Goal: Task Accomplishment & Management: Manage account settings

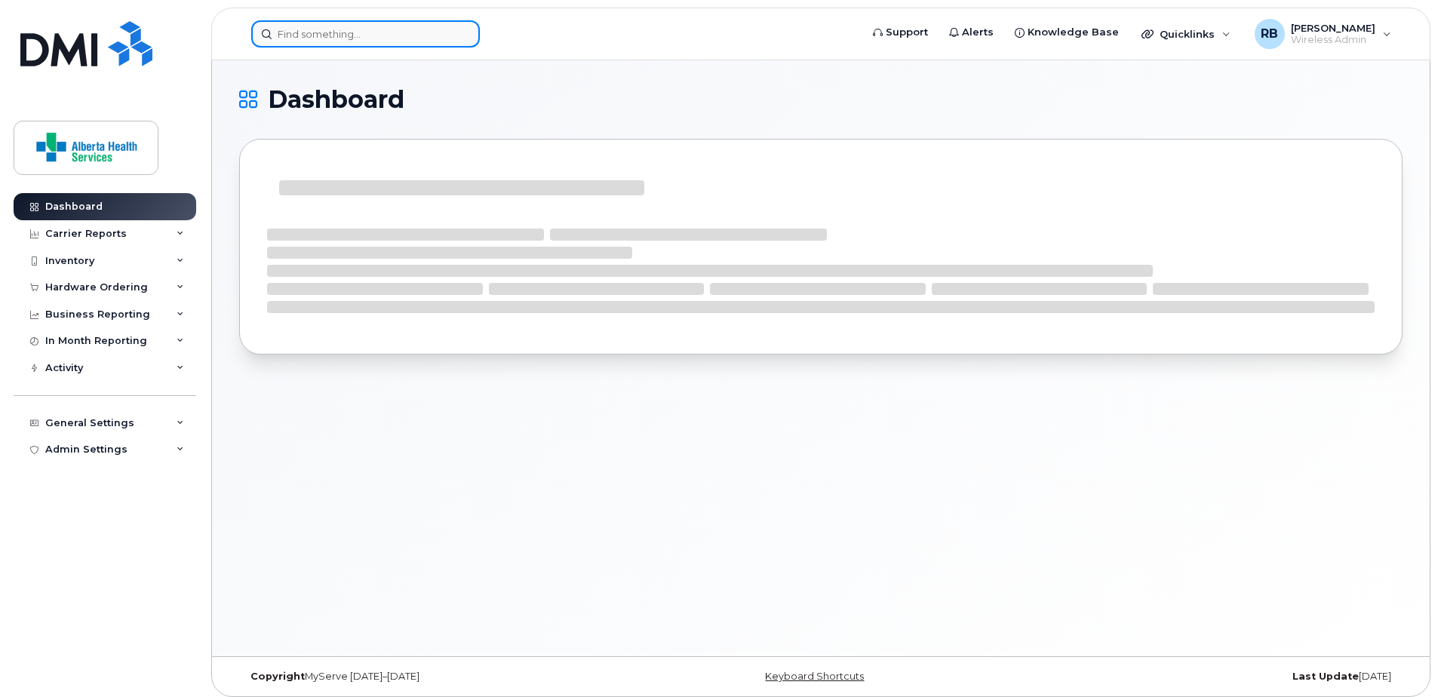
click at [324, 42] on input at bounding box center [365, 33] width 229 height 27
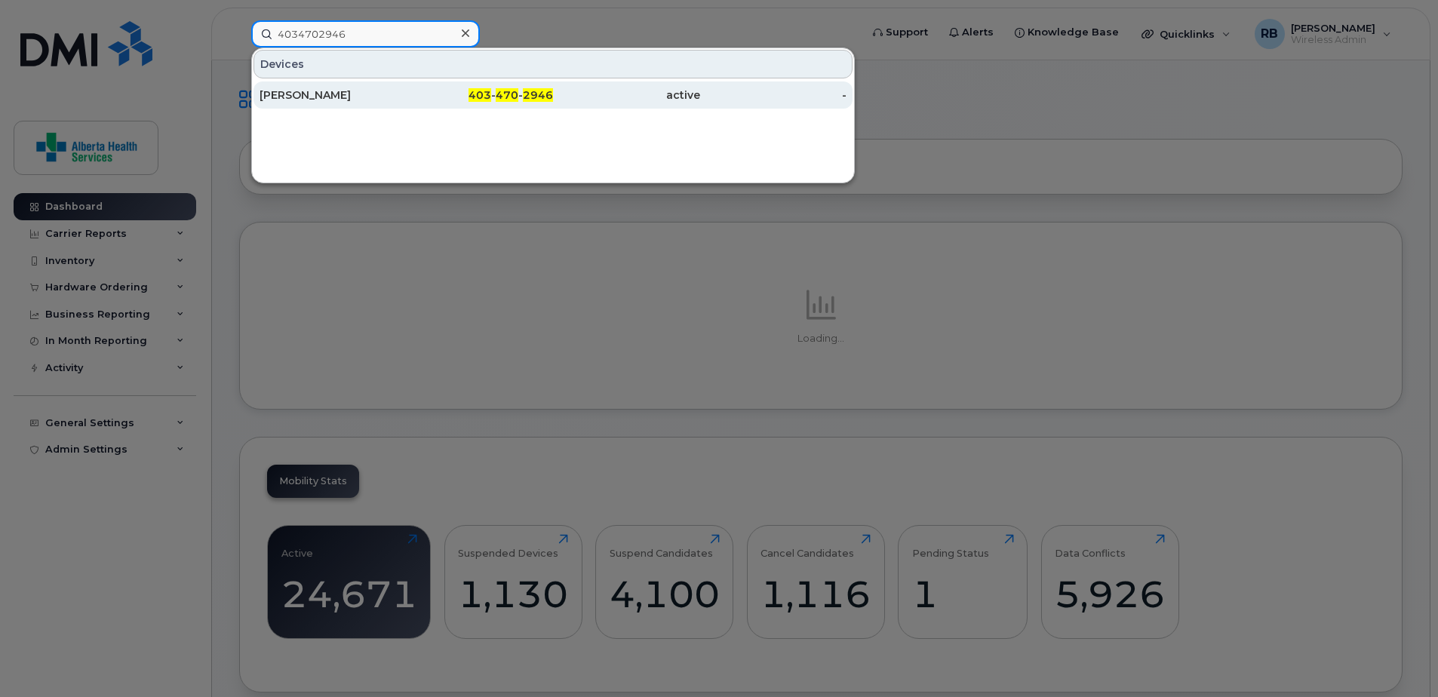
type input "4034702946"
click at [527, 97] on span "2946" at bounding box center [538, 95] width 30 height 14
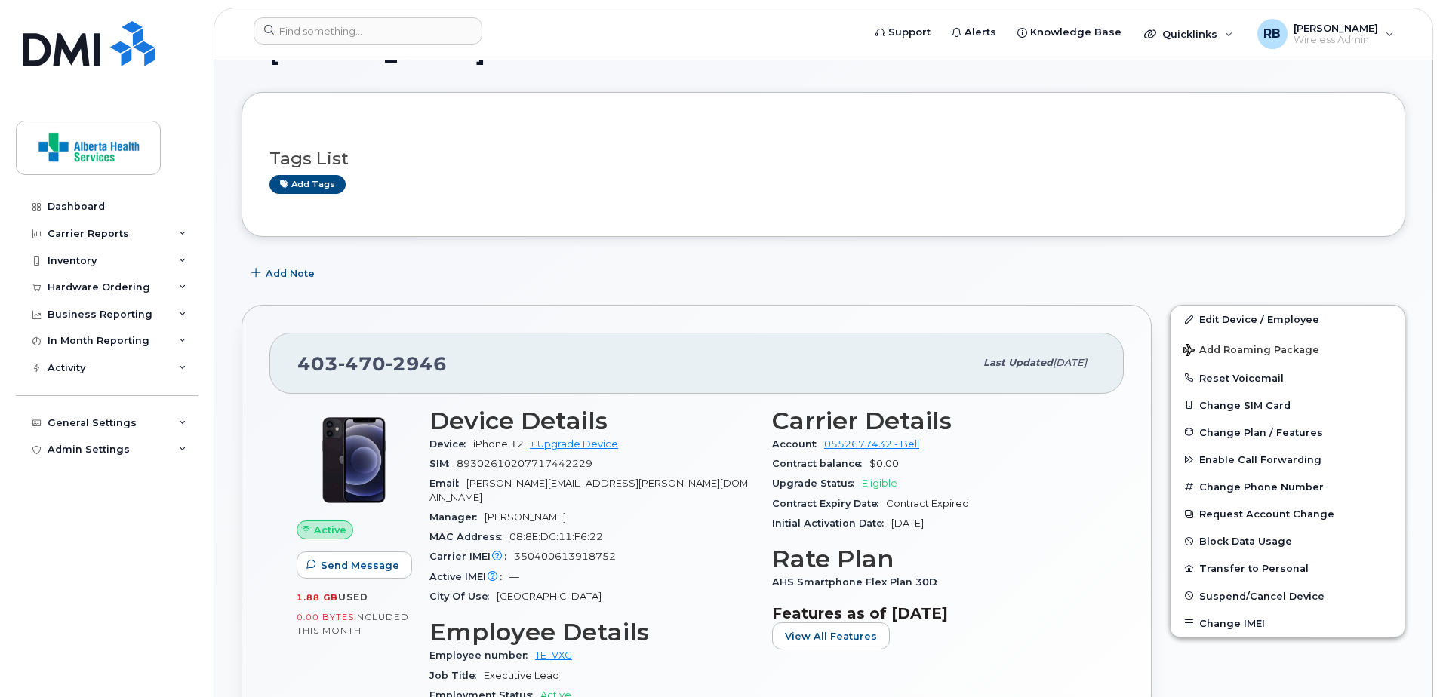
scroll to position [75, 0]
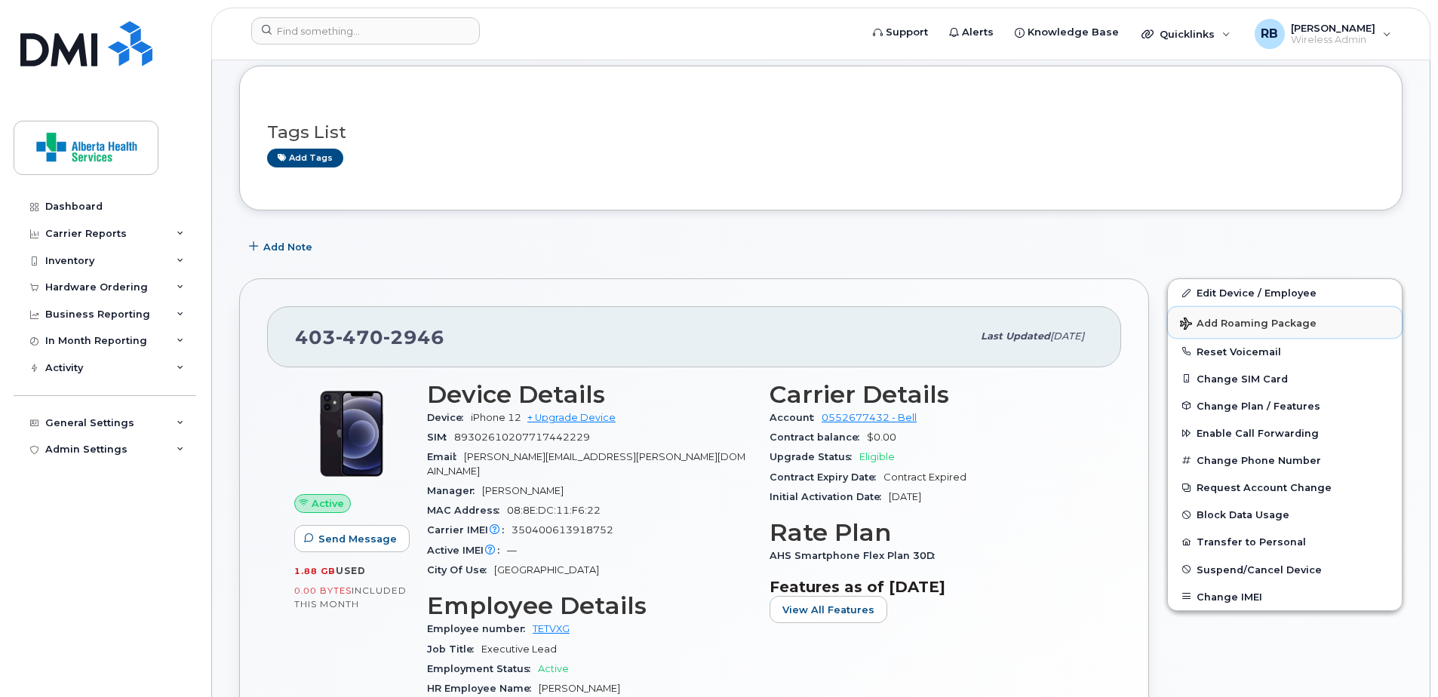
click at [1254, 319] on span "Add Roaming Package" at bounding box center [1248, 325] width 137 height 14
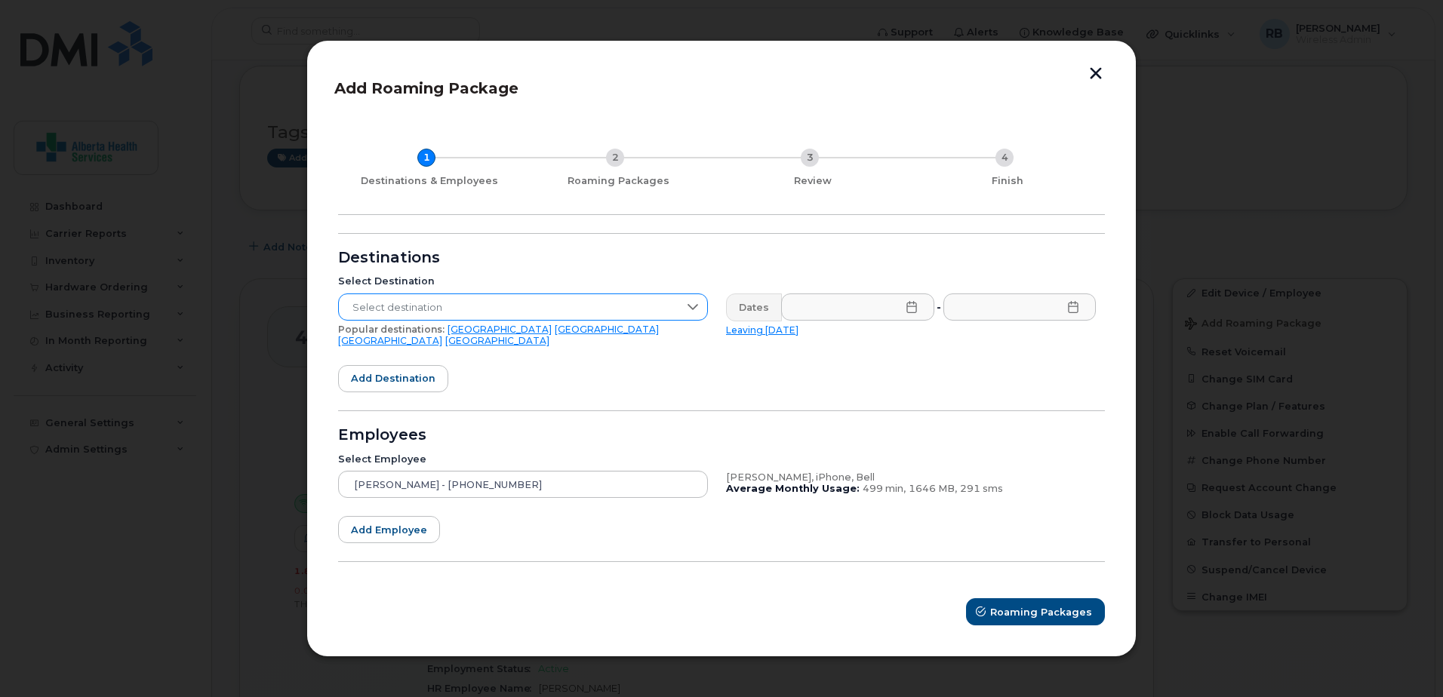
click at [468, 306] on span "Select destination" at bounding box center [509, 307] width 340 height 27
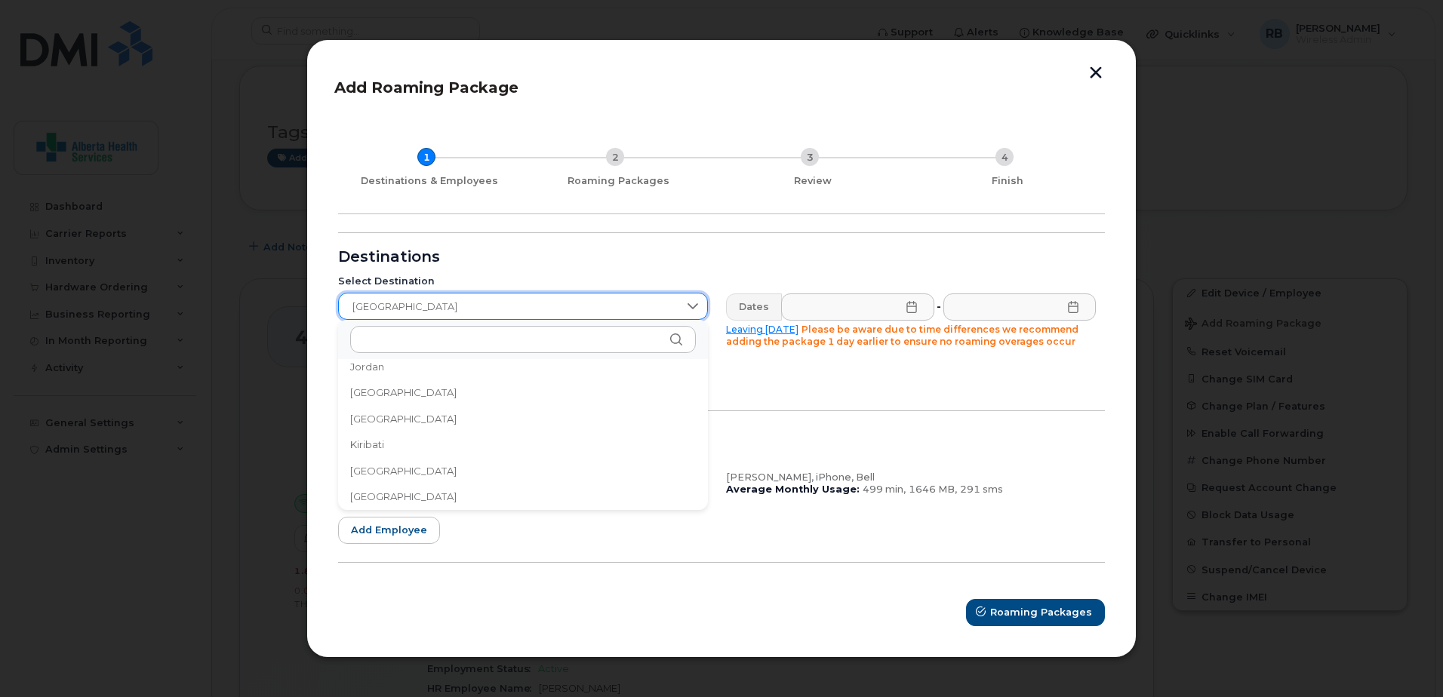
scroll to position [4342, 0]
click at [468, 306] on span "[GEOGRAPHIC_DATA]" at bounding box center [509, 307] width 340 height 27
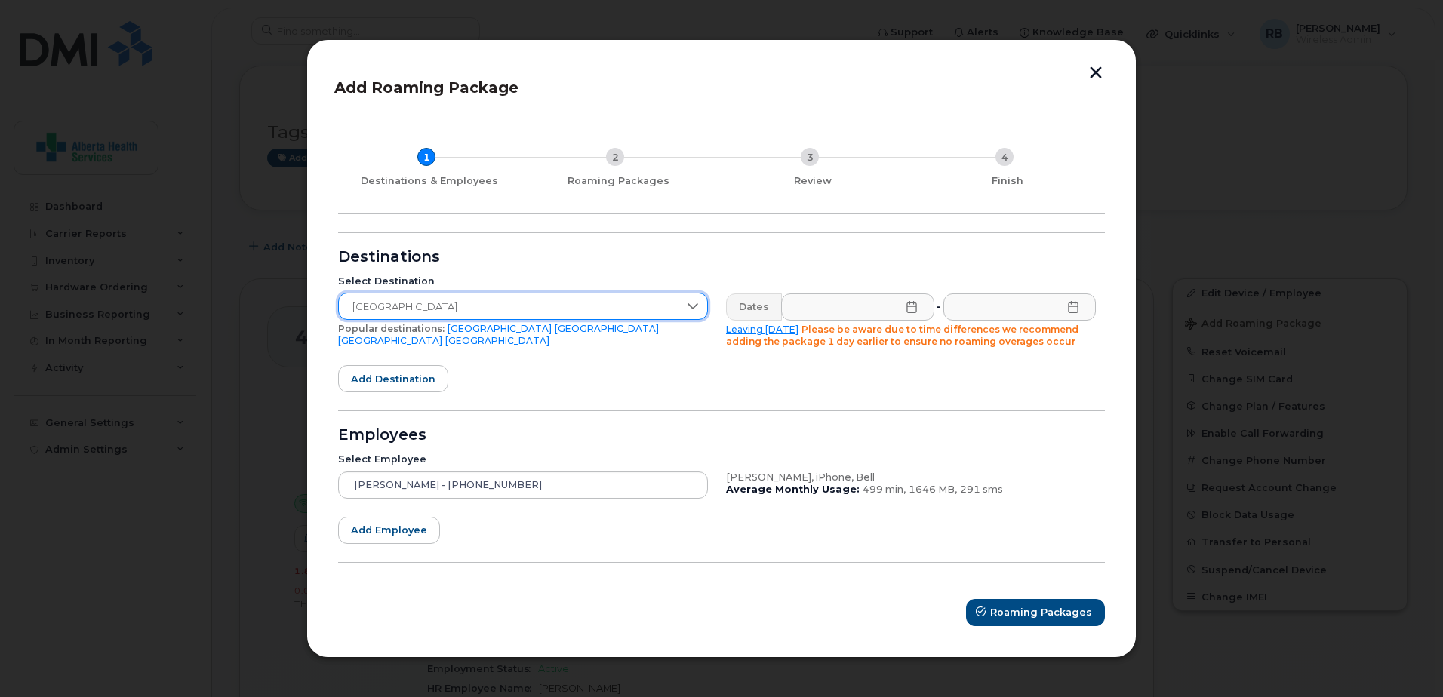
drag, startPoint x: 484, startPoint y: 306, endPoint x: 155, endPoint y: 266, distance: 331.6
click at [155, 266] on div "Add Roaming Package 1 Destinations & Employees 2 Roaming Packages 3 Review 4 Fi…" at bounding box center [721, 348] width 1443 height 697
click at [450, 332] on link "[GEOGRAPHIC_DATA]" at bounding box center [500, 328] width 104 height 11
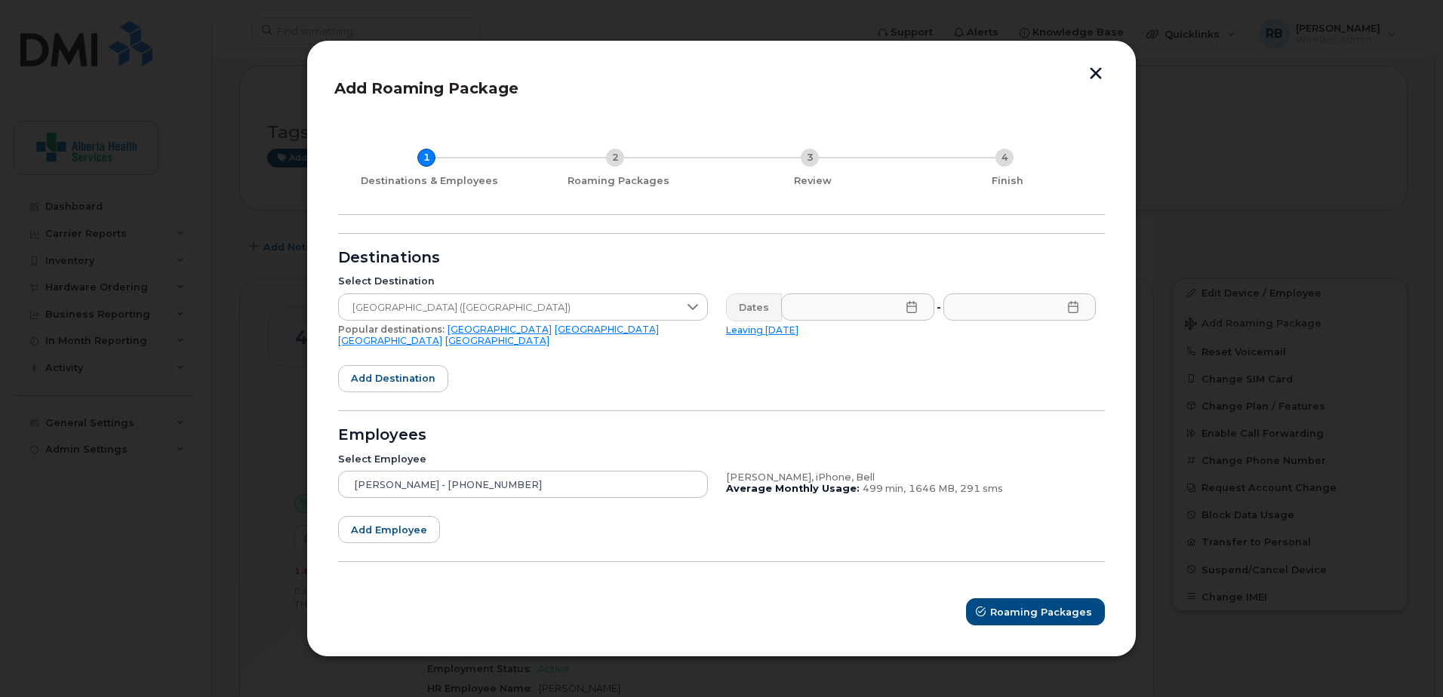
click at [909, 313] on icon at bounding box center [912, 307] width 12 height 12
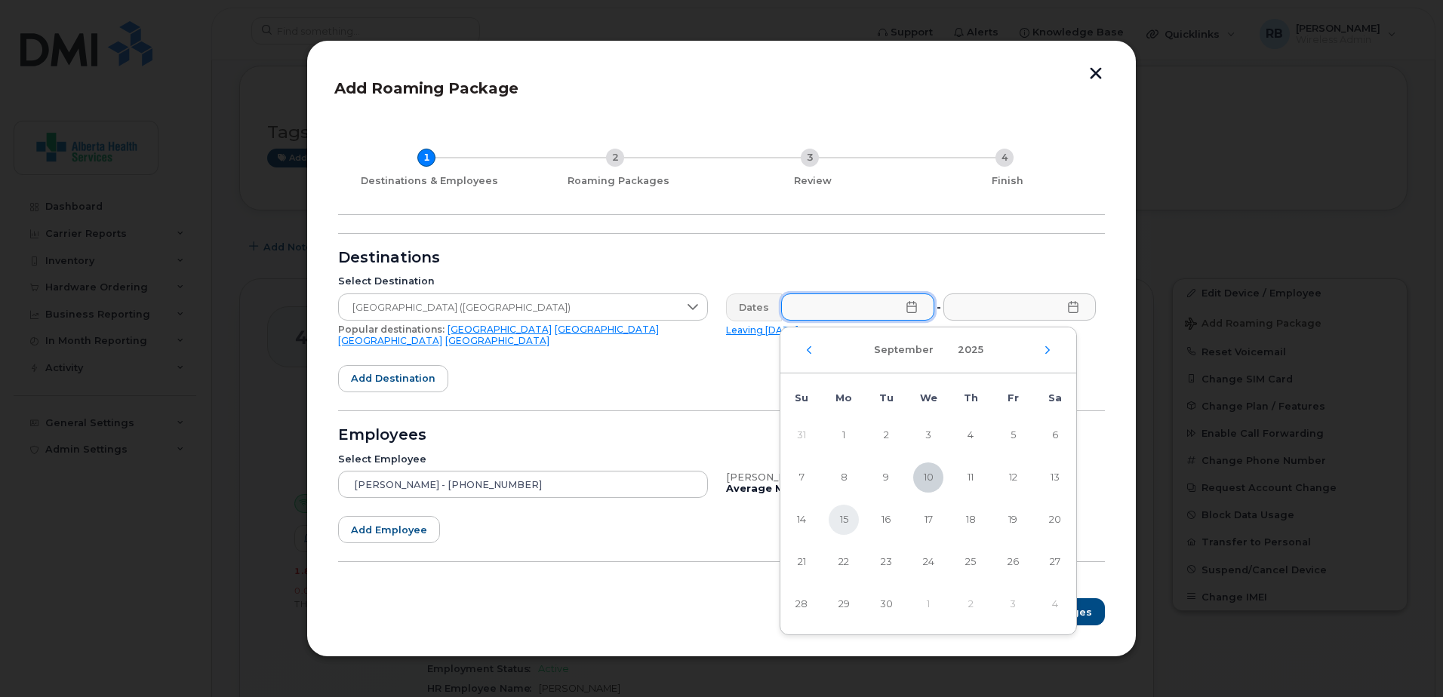
click at [846, 521] on span "15" at bounding box center [844, 520] width 30 height 30
type input "[DATE]"
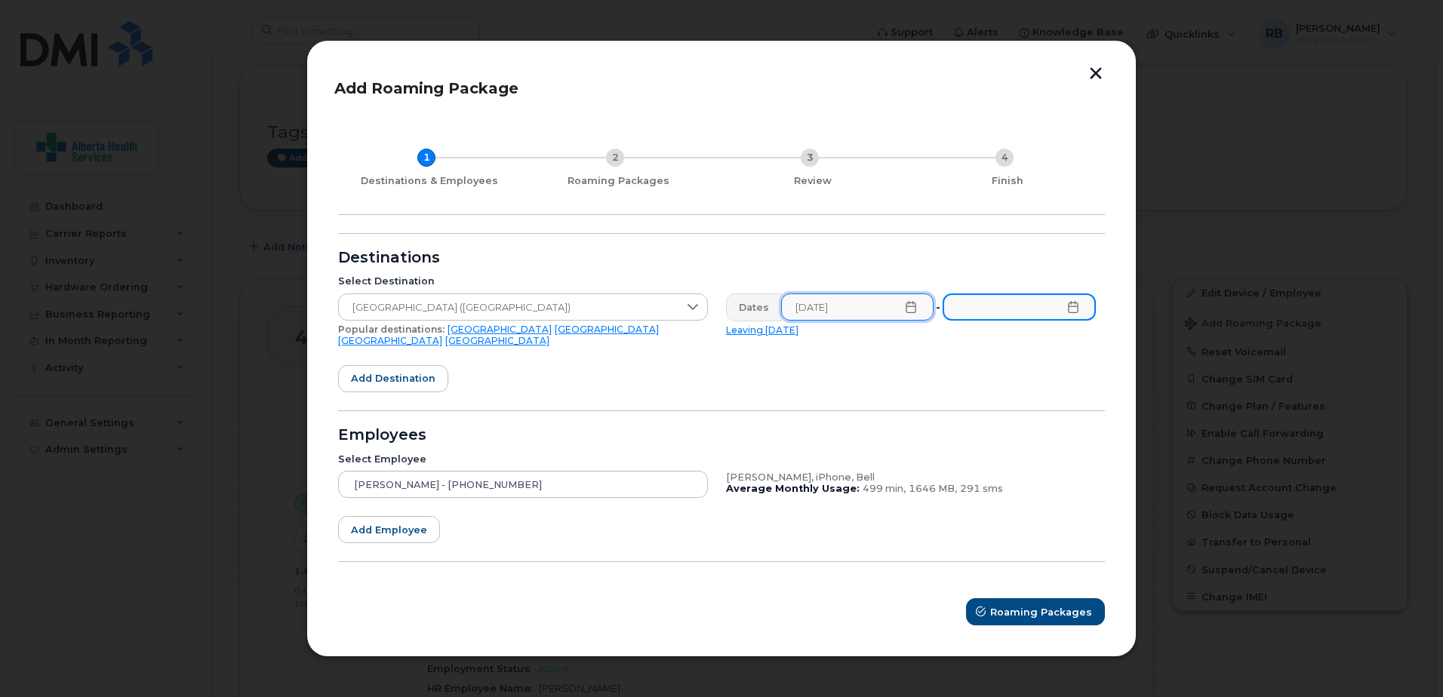
click at [1034, 314] on input "text" at bounding box center [1019, 307] width 153 height 27
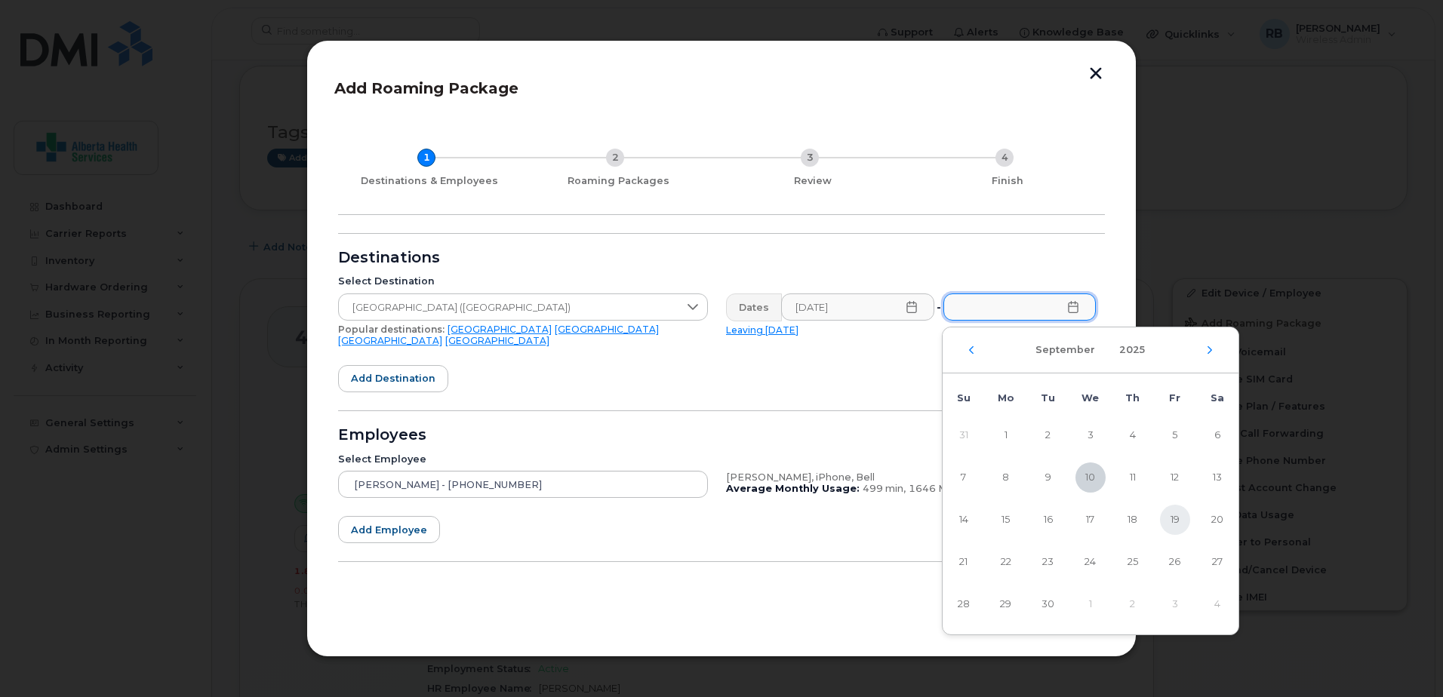
click at [1171, 515] on span "19" at bounding box center [1175, 520] width 30 height 30
type input "[DATE]"
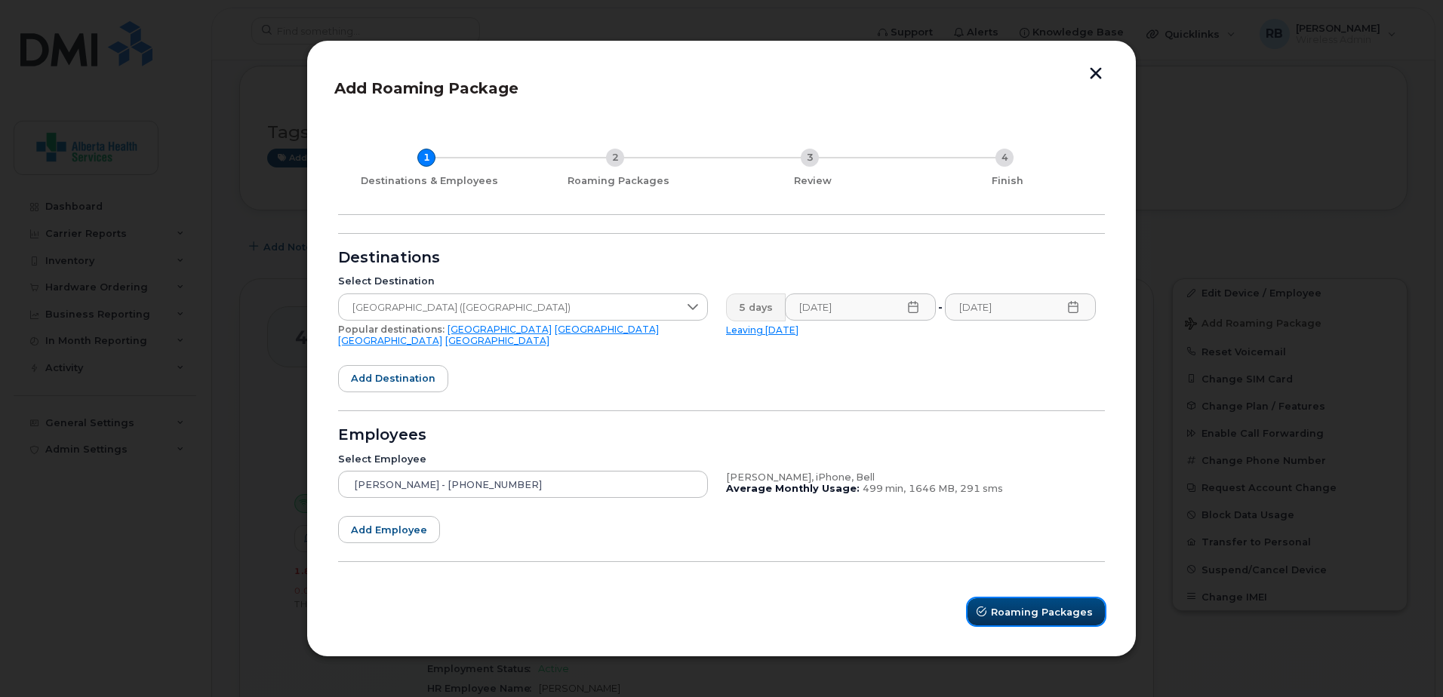
click at [1025, 617] on button "Roaming Packages" at bounding box center [1035, 611] width 137 height 27
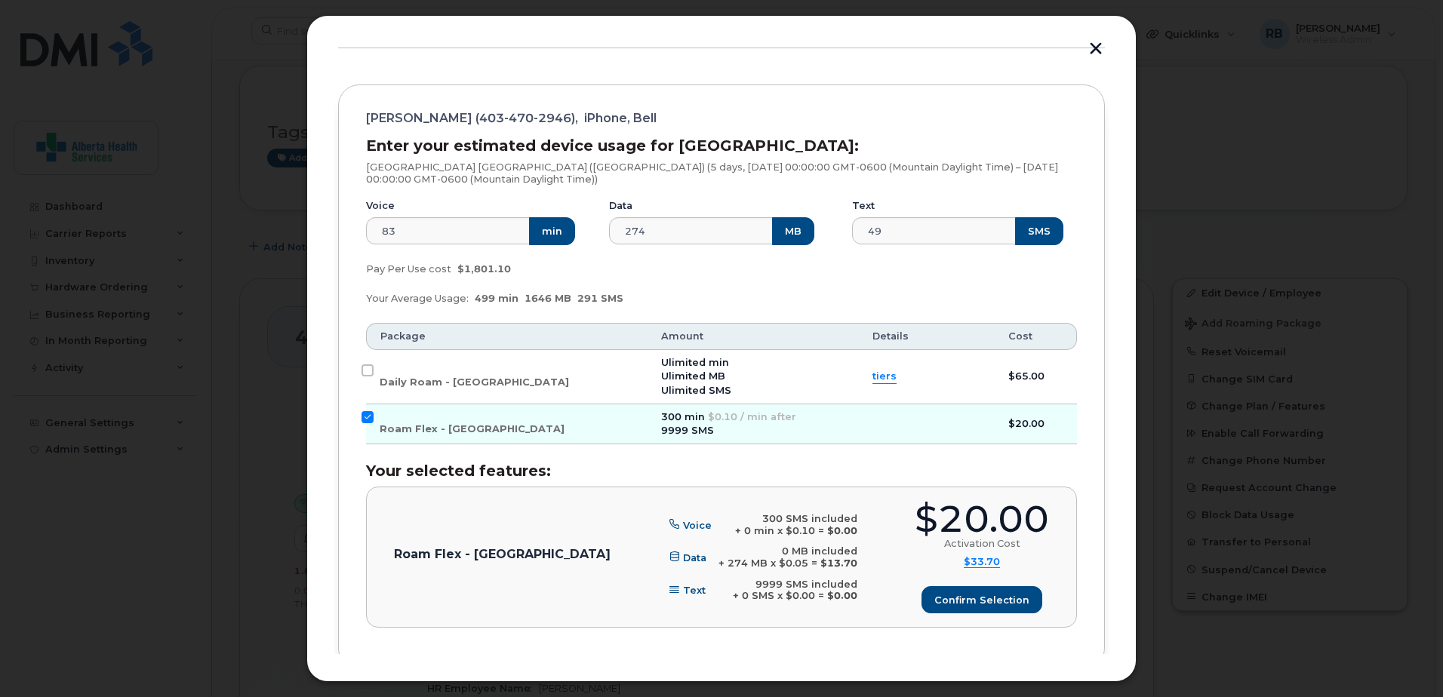
scroll to position [151, 0]
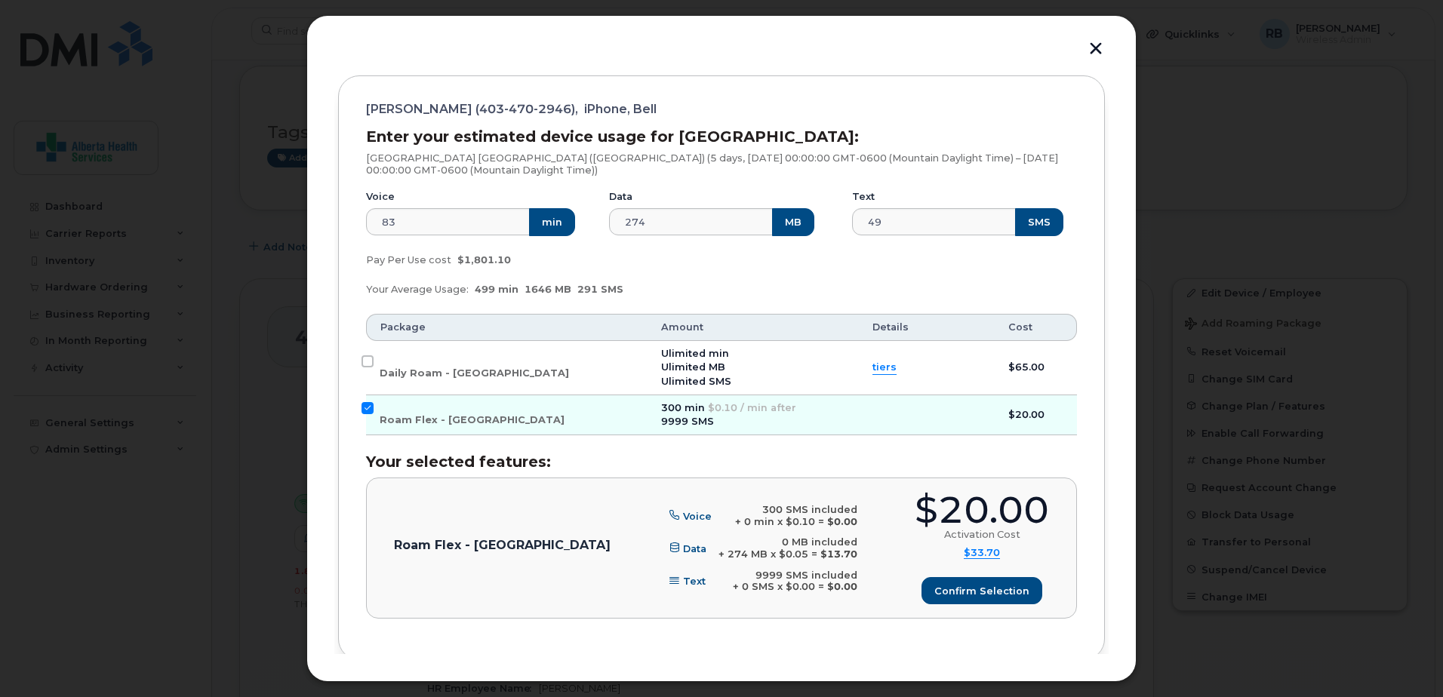
click at [872, 371] on span "tiers" at bounding box center [884, 368] width 24 height 14
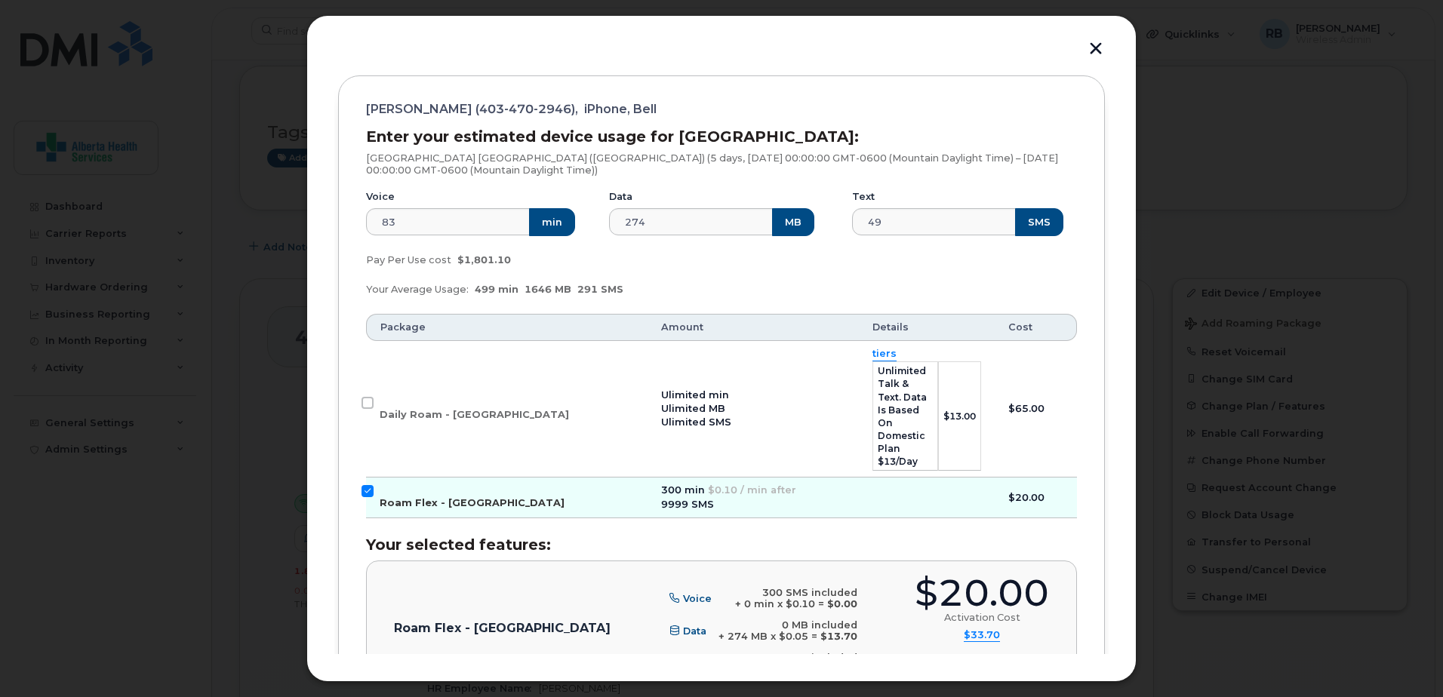
click at [370, 485] on input "Roam Flex - [GEOGRAPHIC_DATA]" at bounding box center [367, 491] width 12 height 12
checkbox input "false"
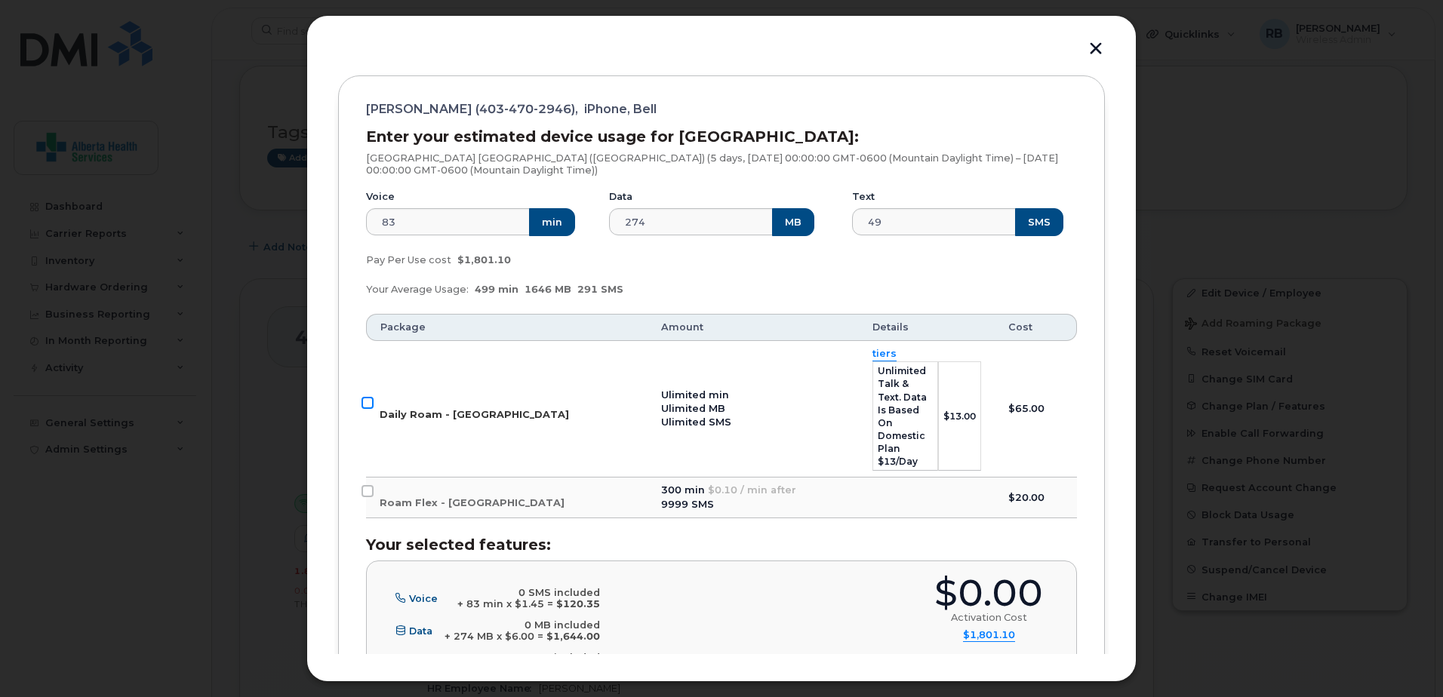
click at [368, 397] on input "Daily Roam - [GEOGRAPHIC_DATA]" at bounding box center [367, 403] width 12 height 12
checkbox input "true"
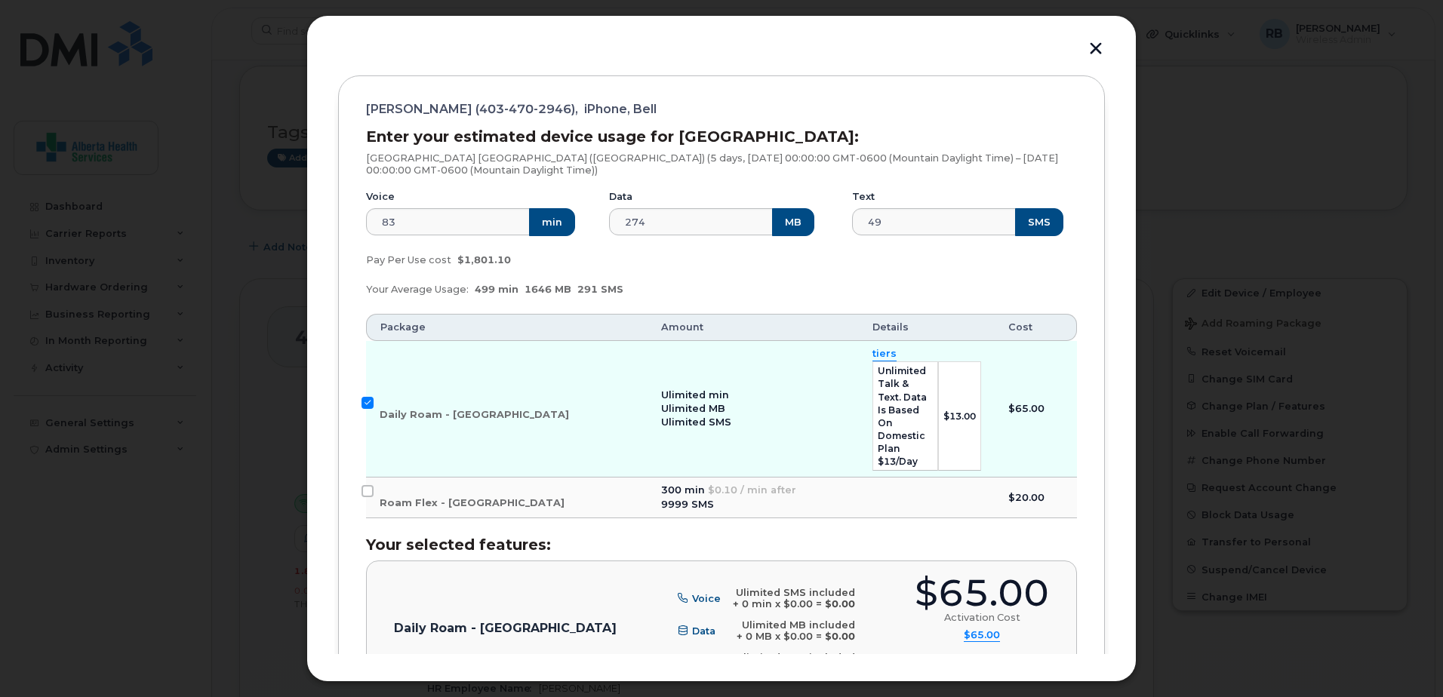
scroll to position [294, 0]
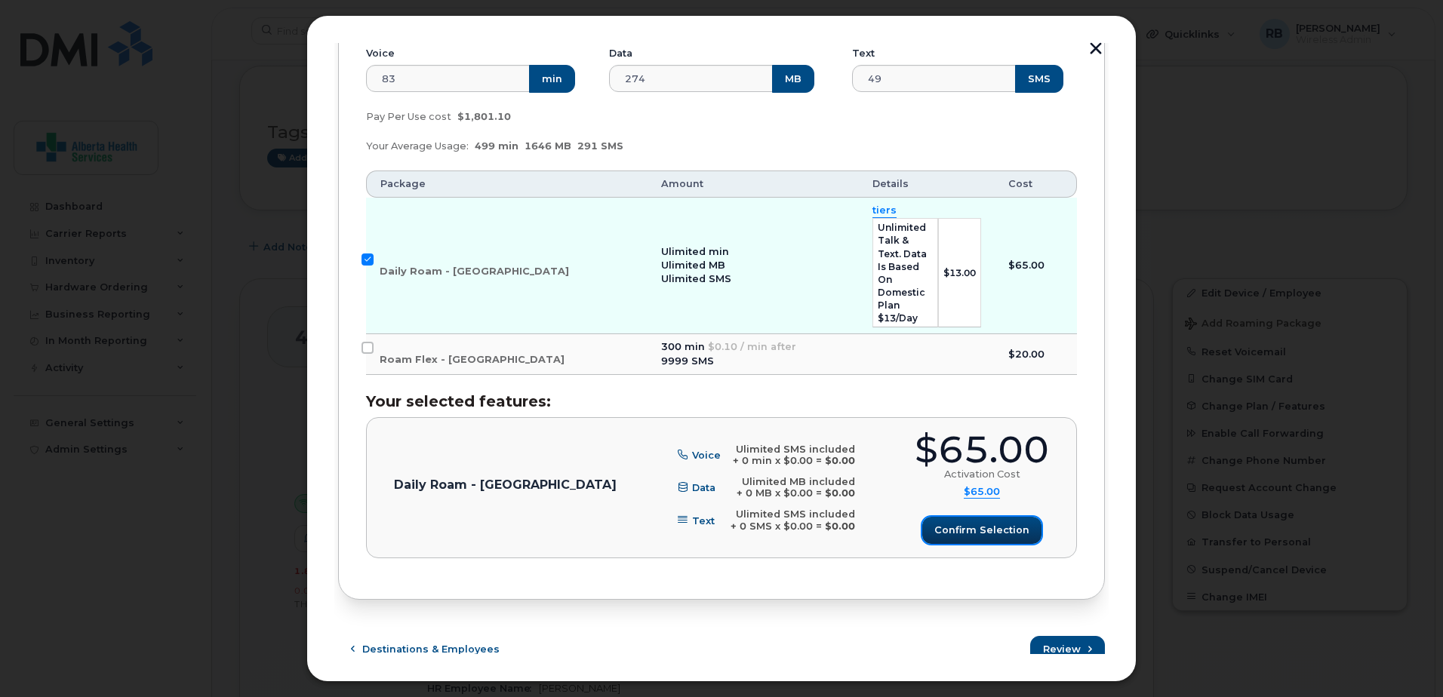
click at [973, 524] on span "Confirm selection" at bounding box center [981, 530] width 95 height 14
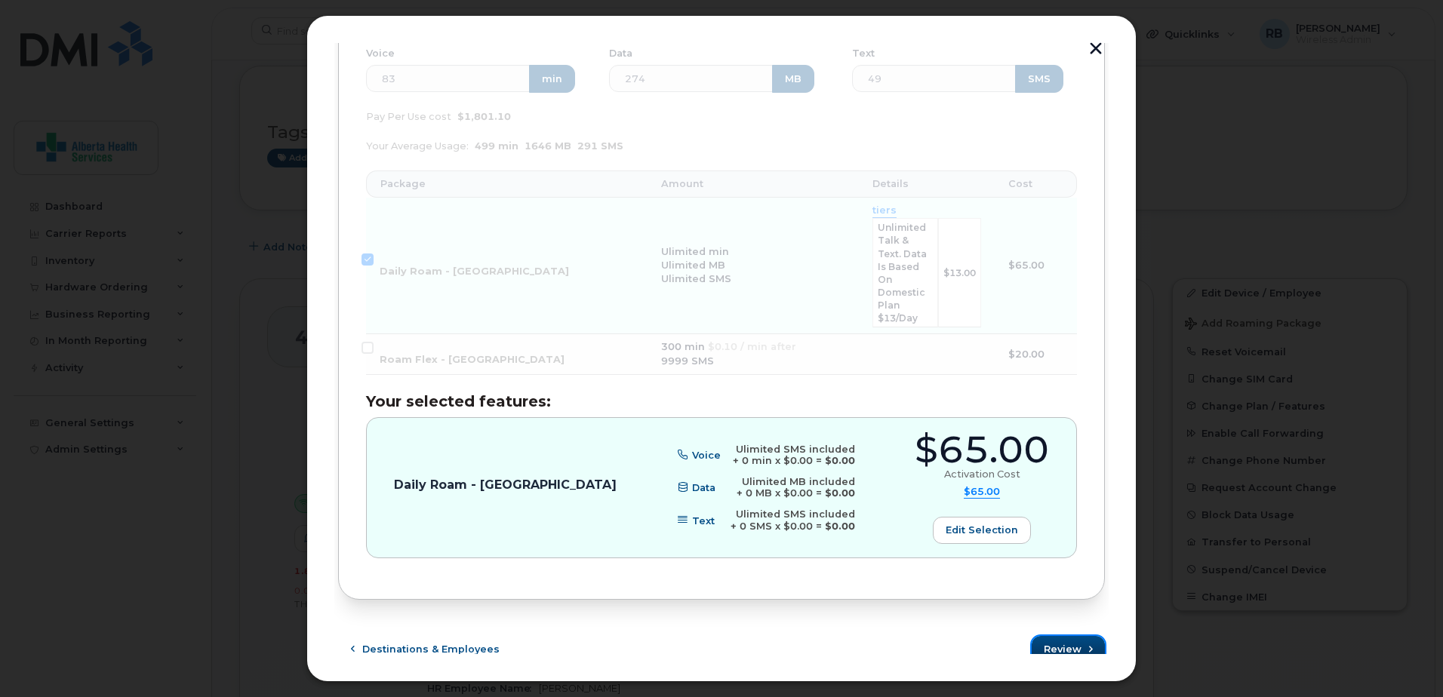
click at [1084, 644] on span "submit" at bounding box center [1091, 649] width 14 height 14
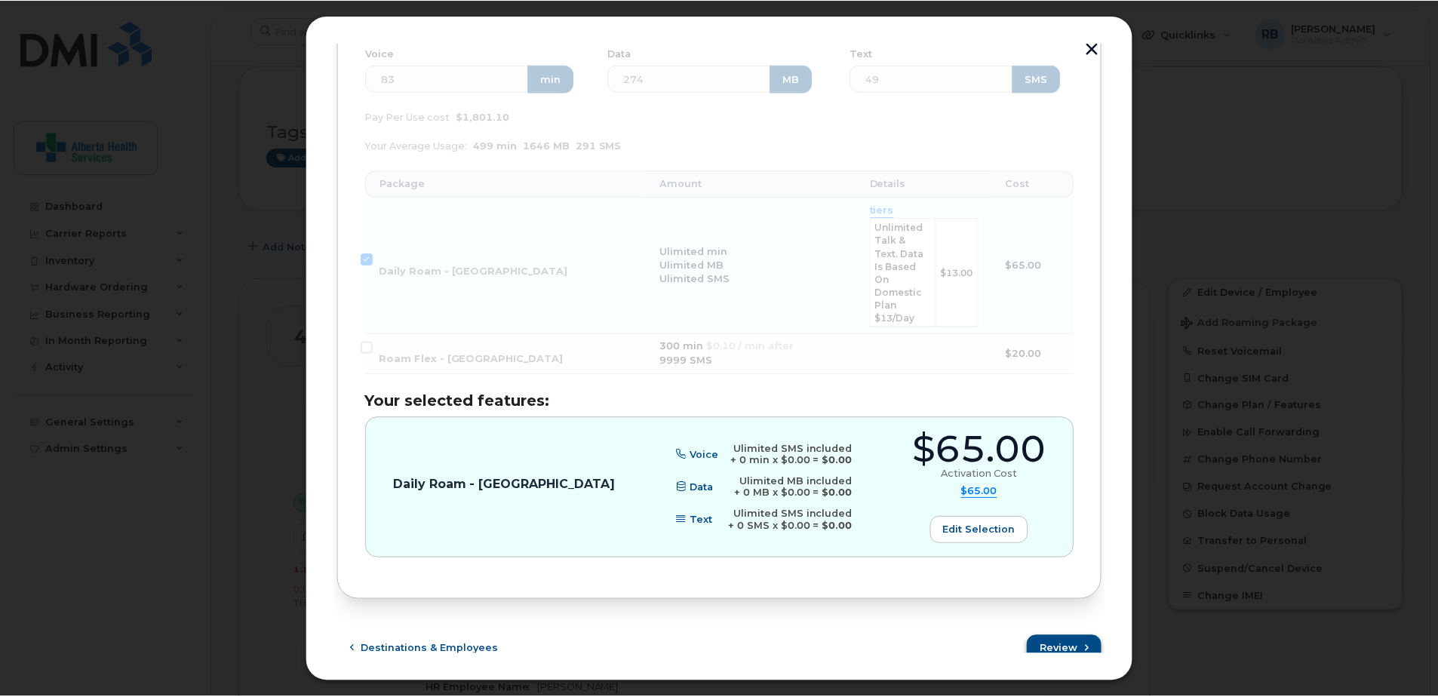
scroll to position [0, 0]
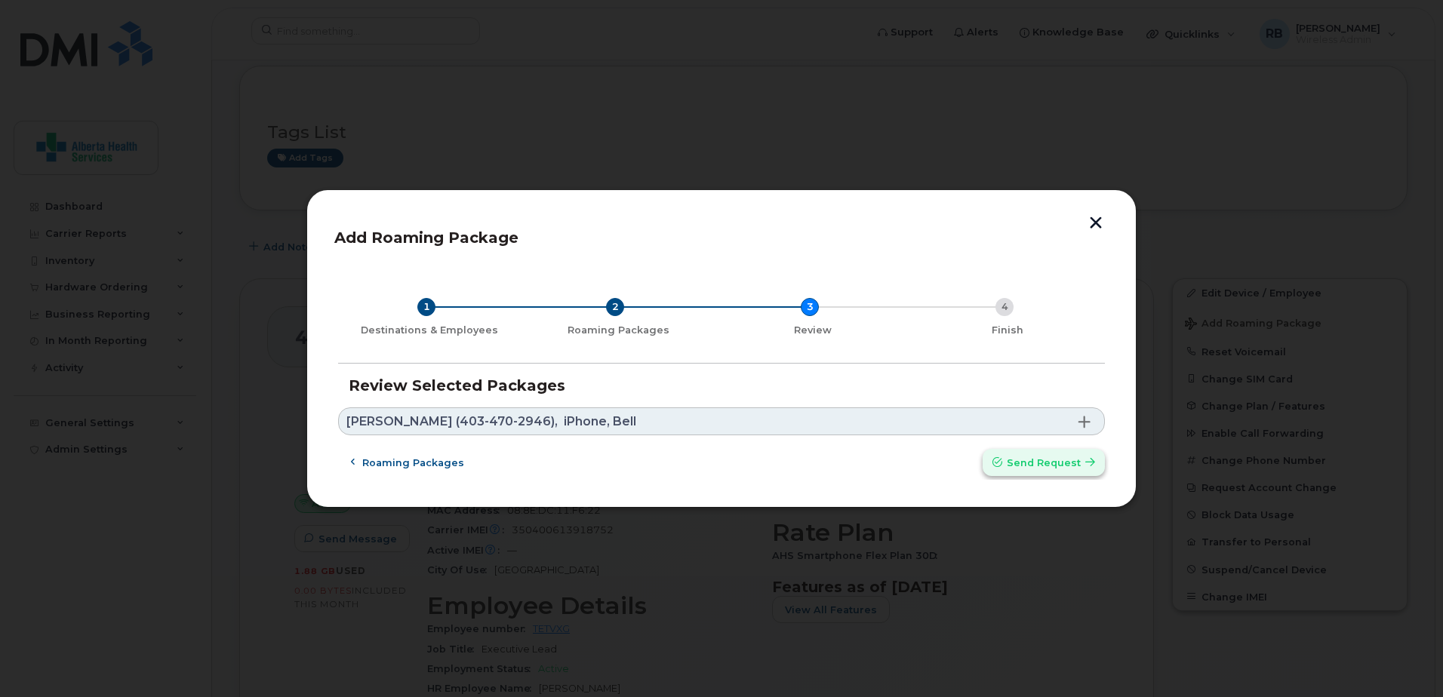
click at [1046, 472] on button "Send request" at bounding box center [1044, 462] width 122 height 27
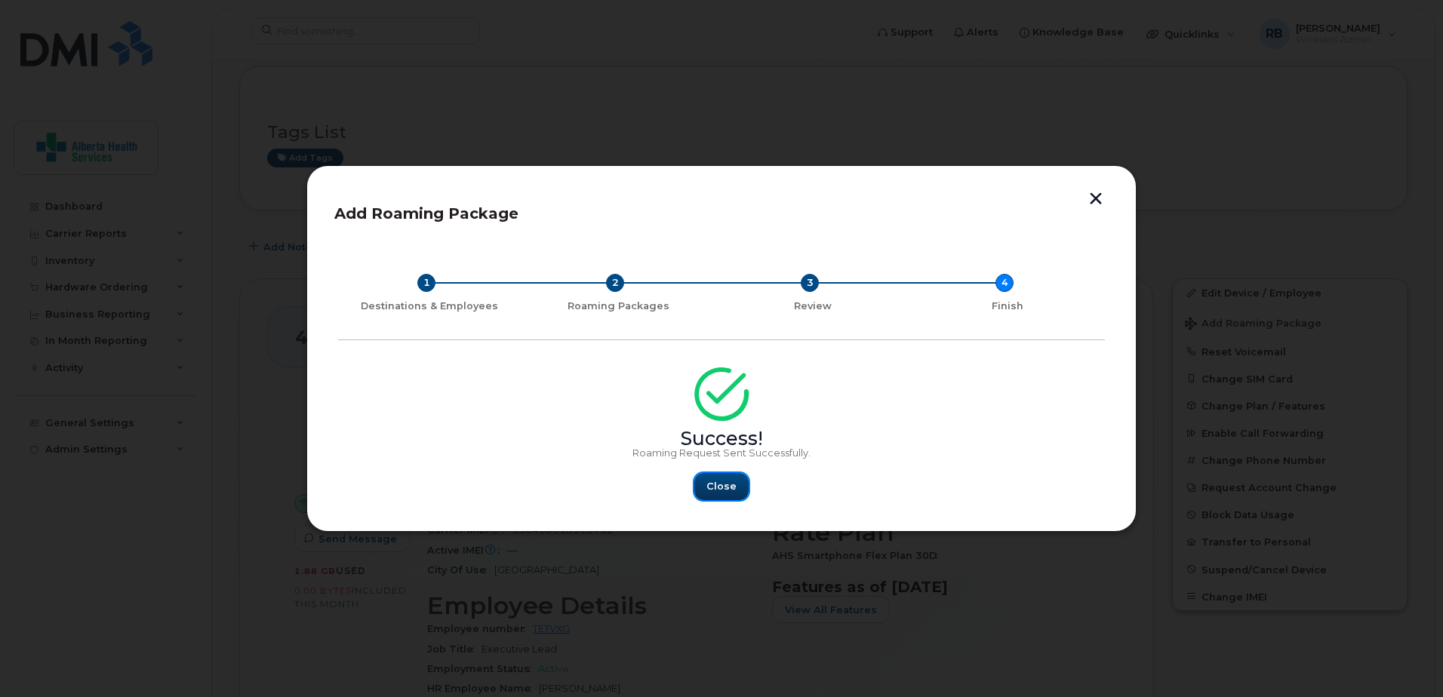
click at [727, 494] on button "Close" at bounding box center [721, 486] width 54 height 27
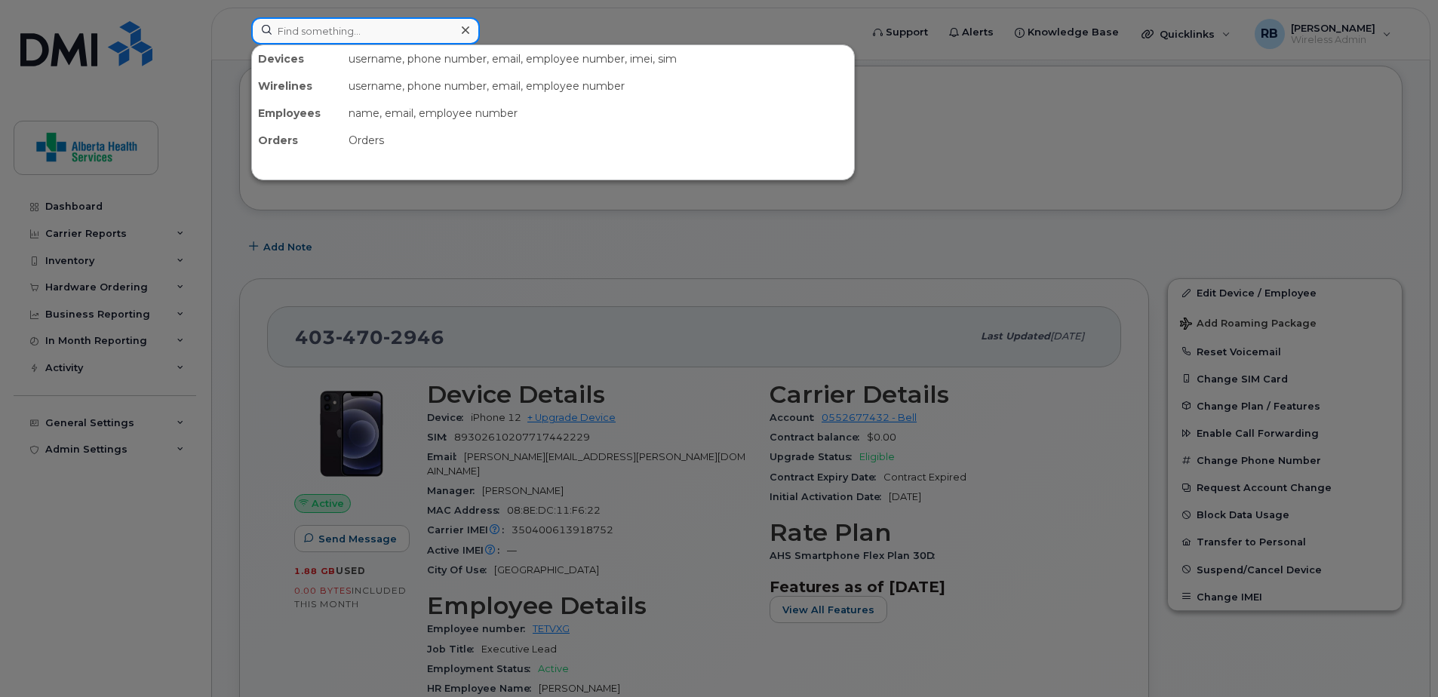
click at [398, 34] on input at bounding box center [365, 30] width 229 height 27
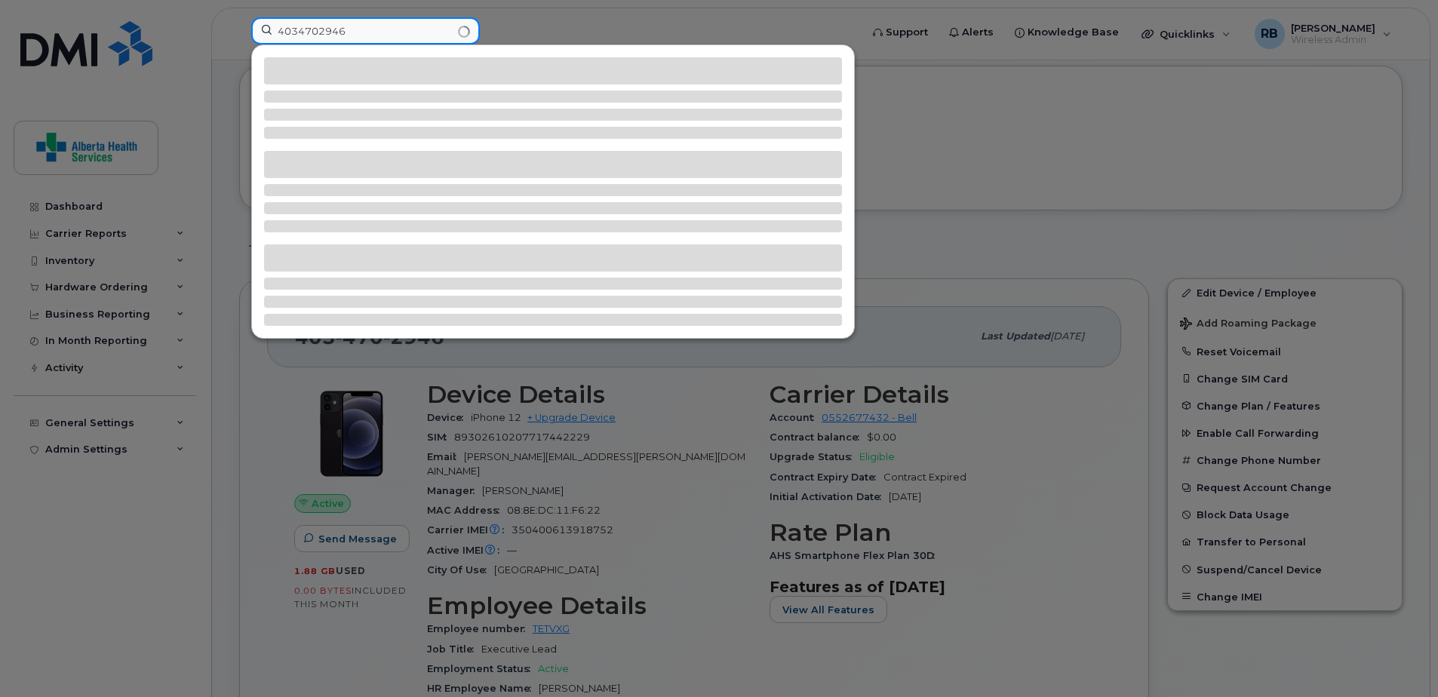
type input "4034702946"
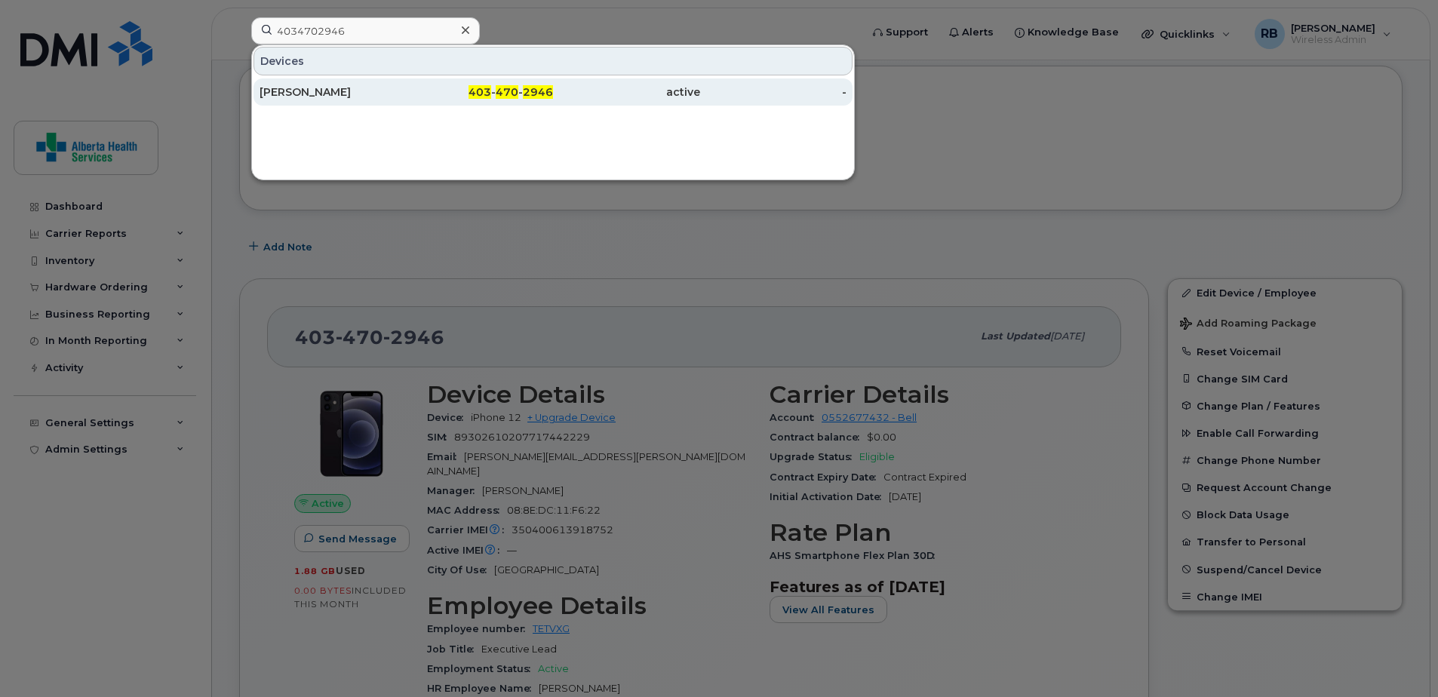
click at [401, 94] on div "[PERSON_NAME]" at bounding box center [333, 92] width 147 height 15
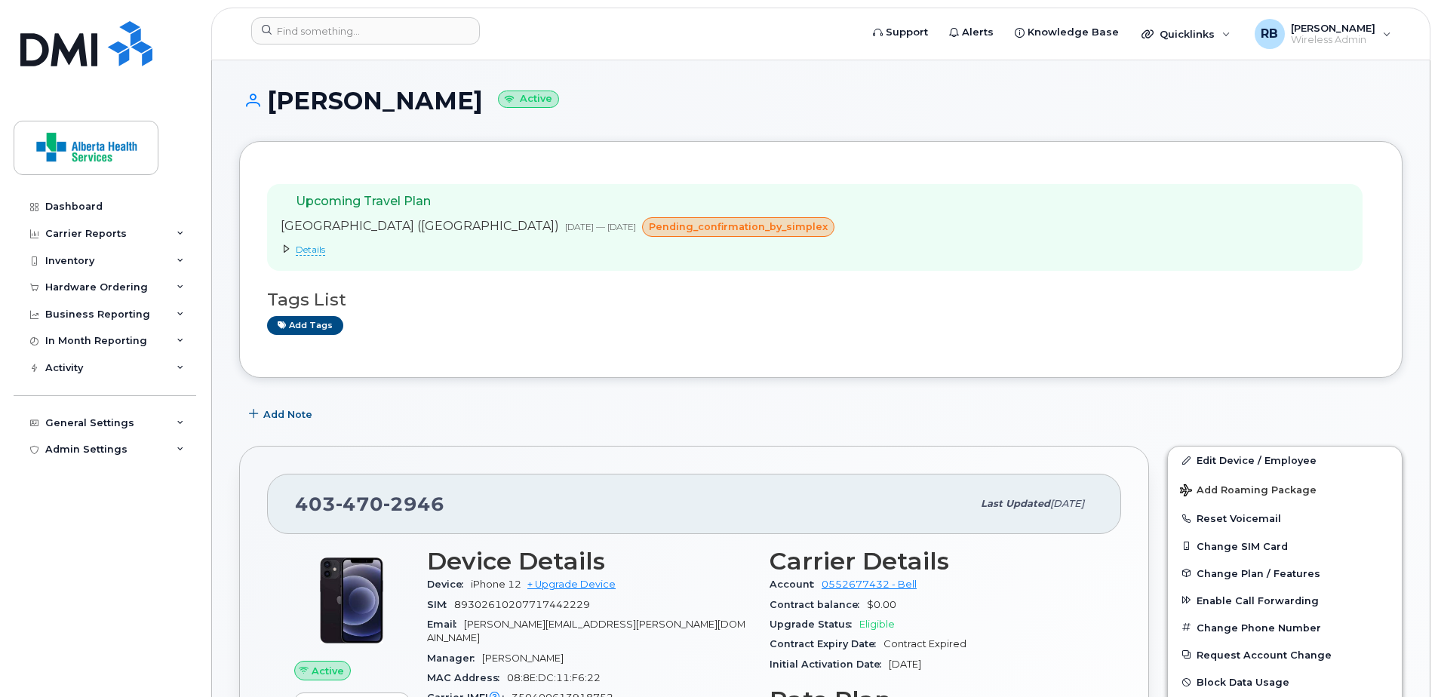
click at [319, 251] on span "Details" at bounding box center [310, 250] width 29 height 12
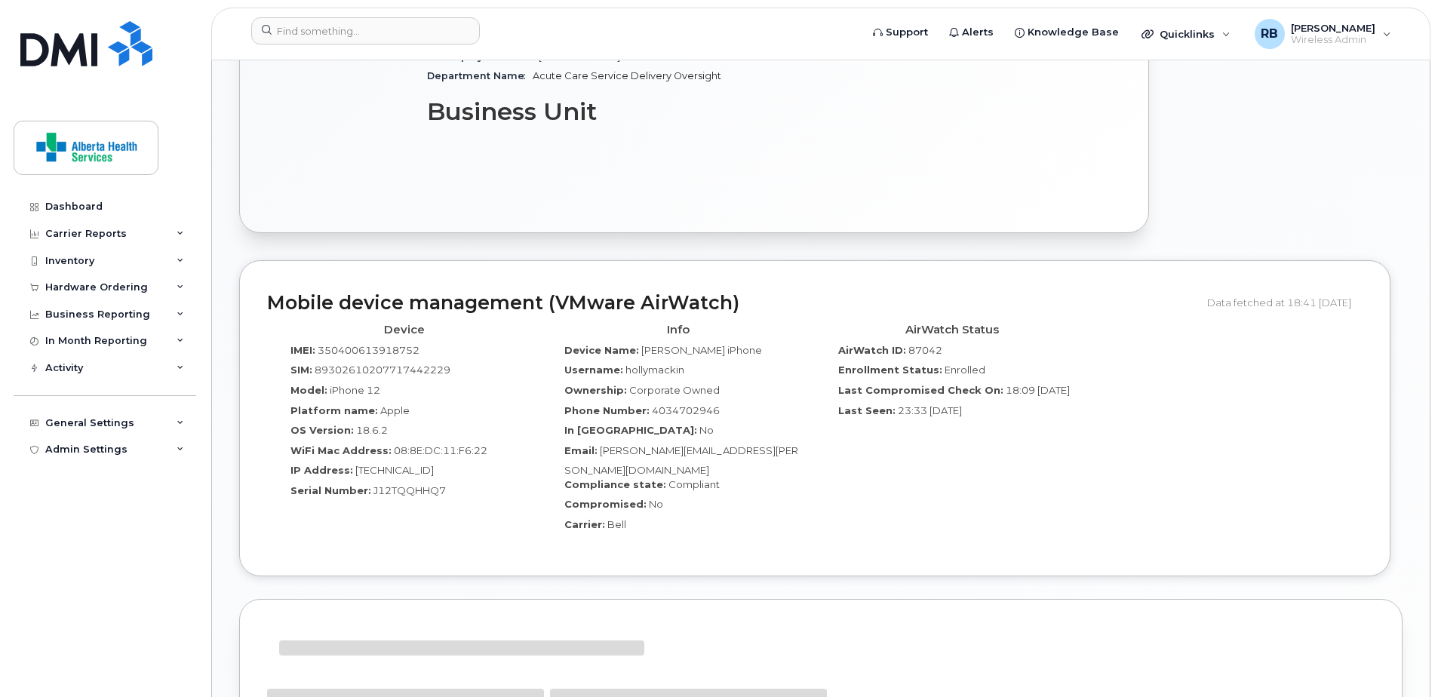
scroll to position [1509, 0]
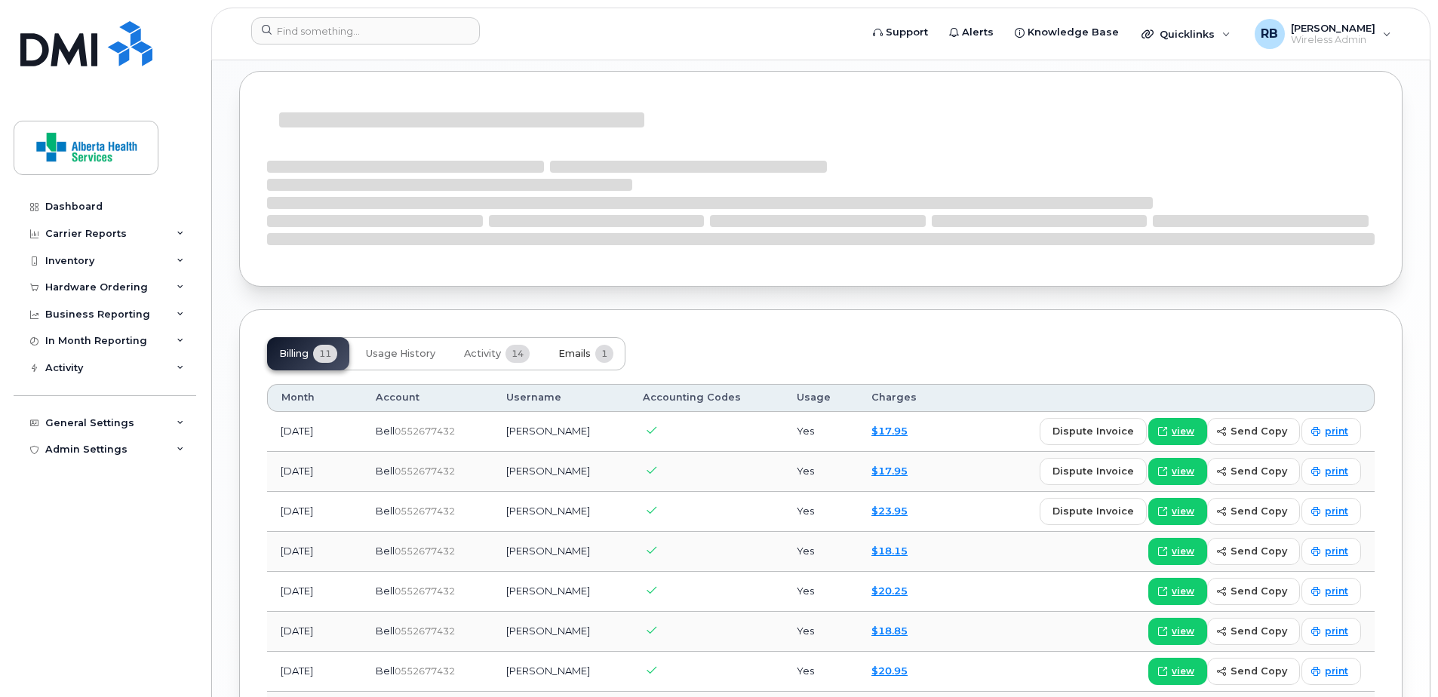
click at [580, 337] on button "Emails 1" at bounding box center [585, 353] width 79 height 33
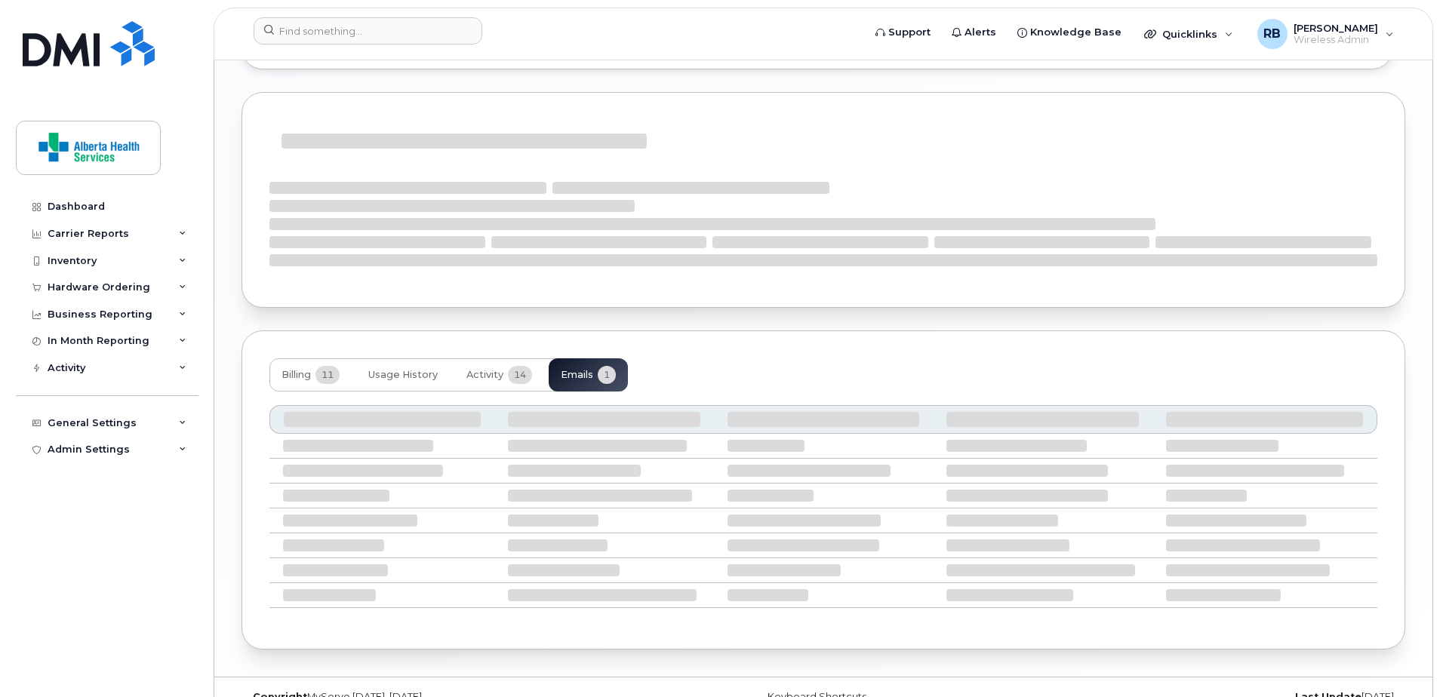
scroll to position [1340, 0]
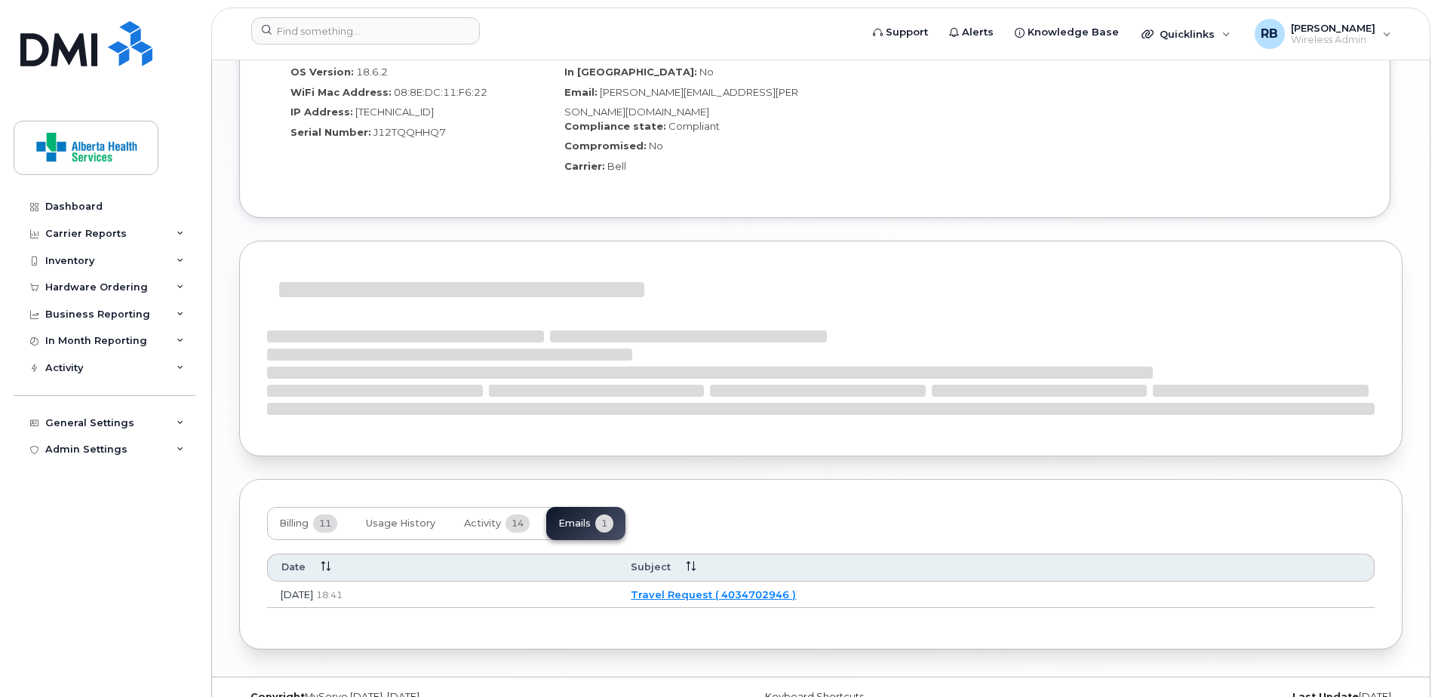
click at [796, 589] on link "Travel Request ( 4034702946 )" at bounding box center [713, 595] width 165 height 12
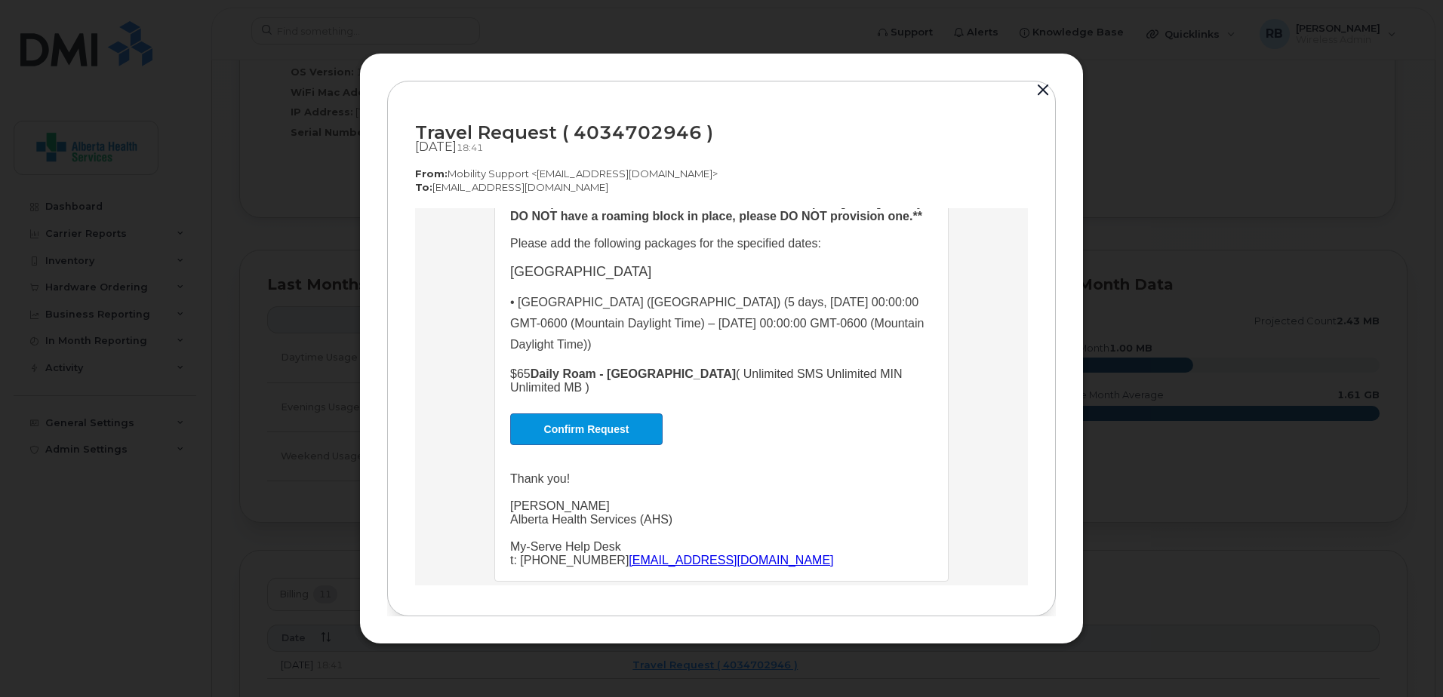
scroll to position [281, 0]
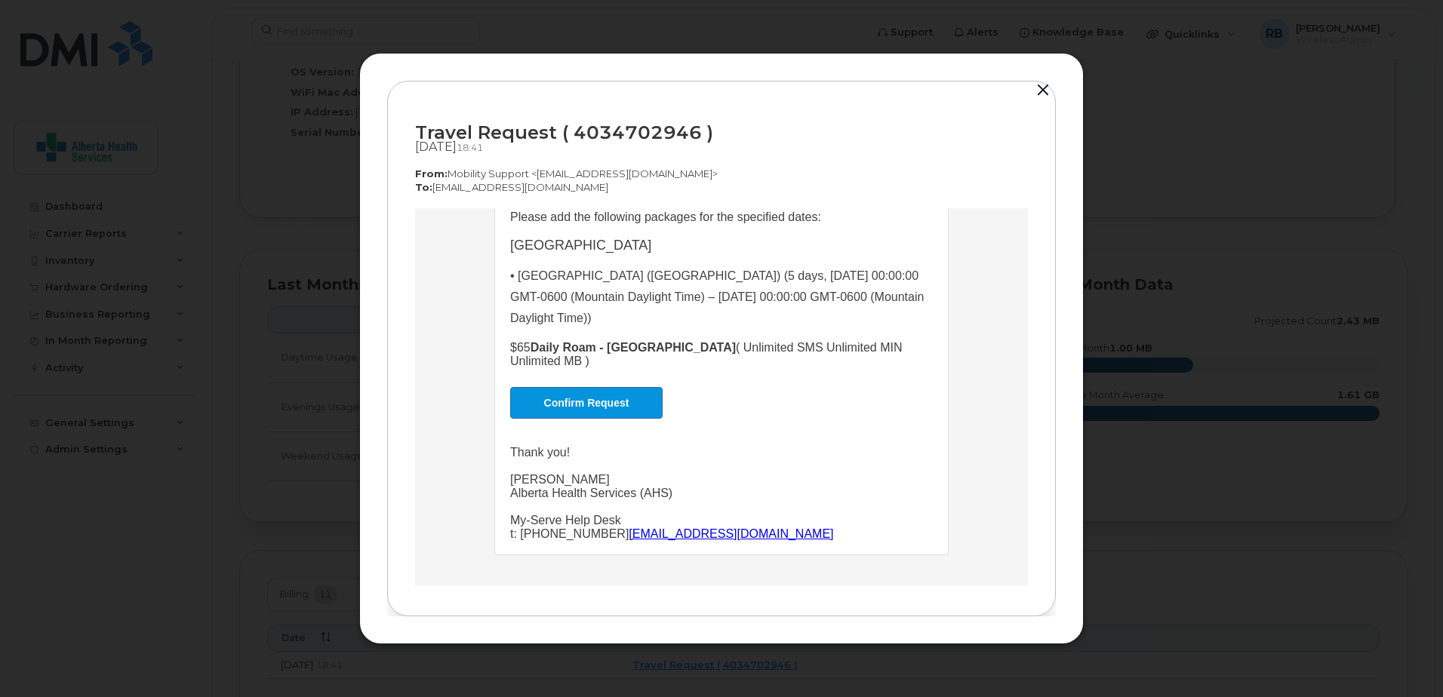
click at [571, 404] on link "Confirm Request" at bounding box center [586, 402] width 152 height 32
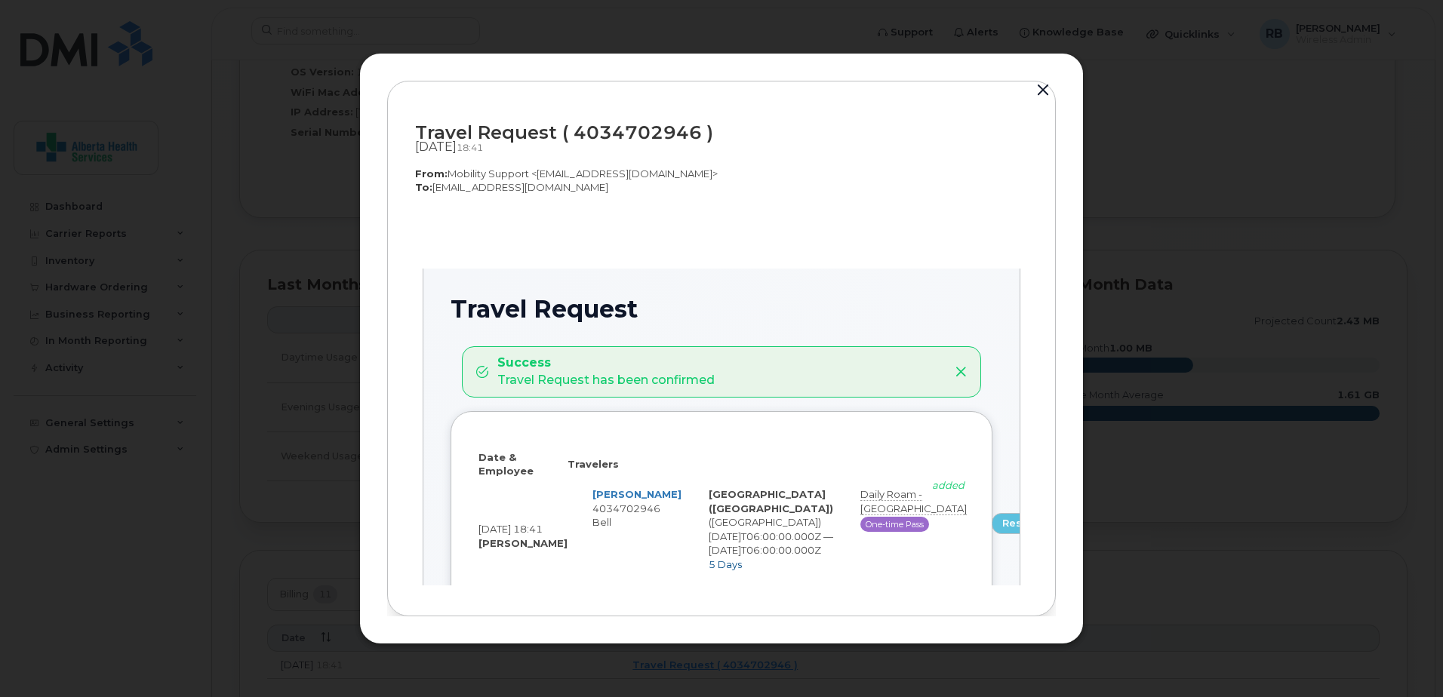
scroll to position [0, 0]
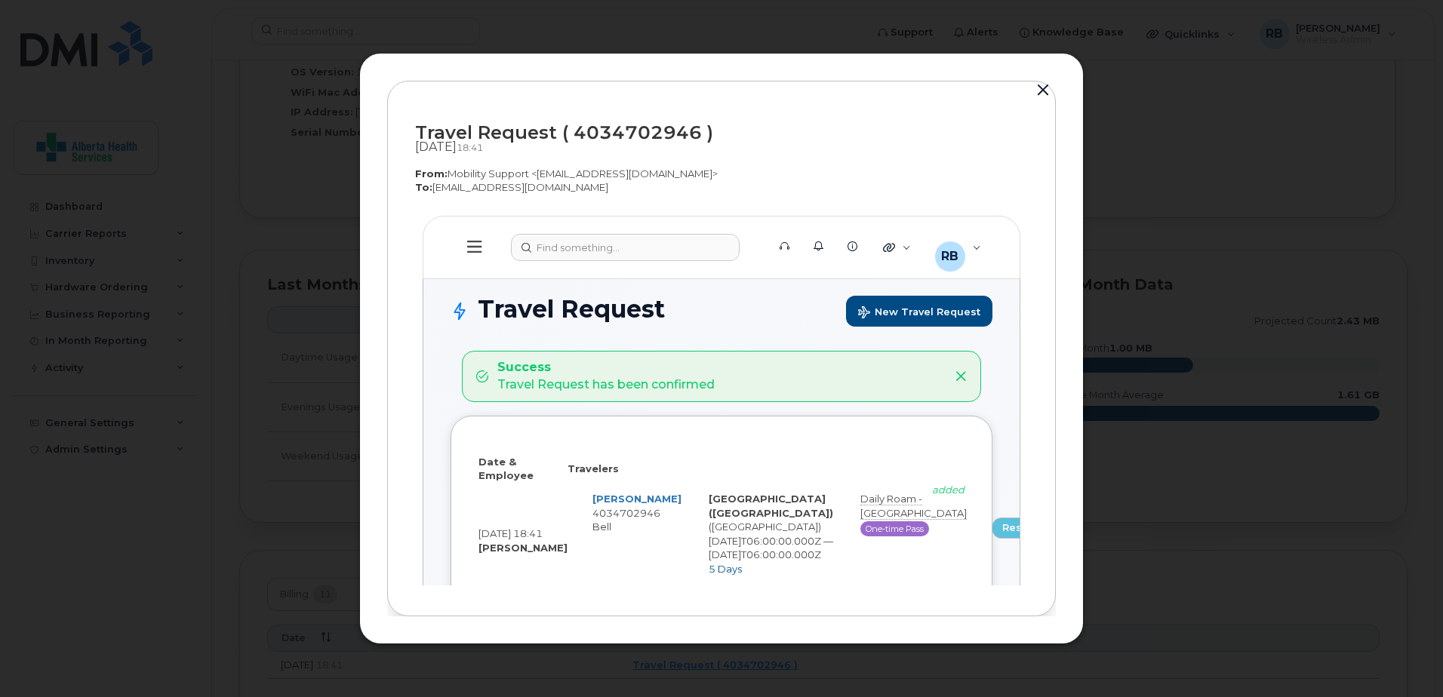
select select
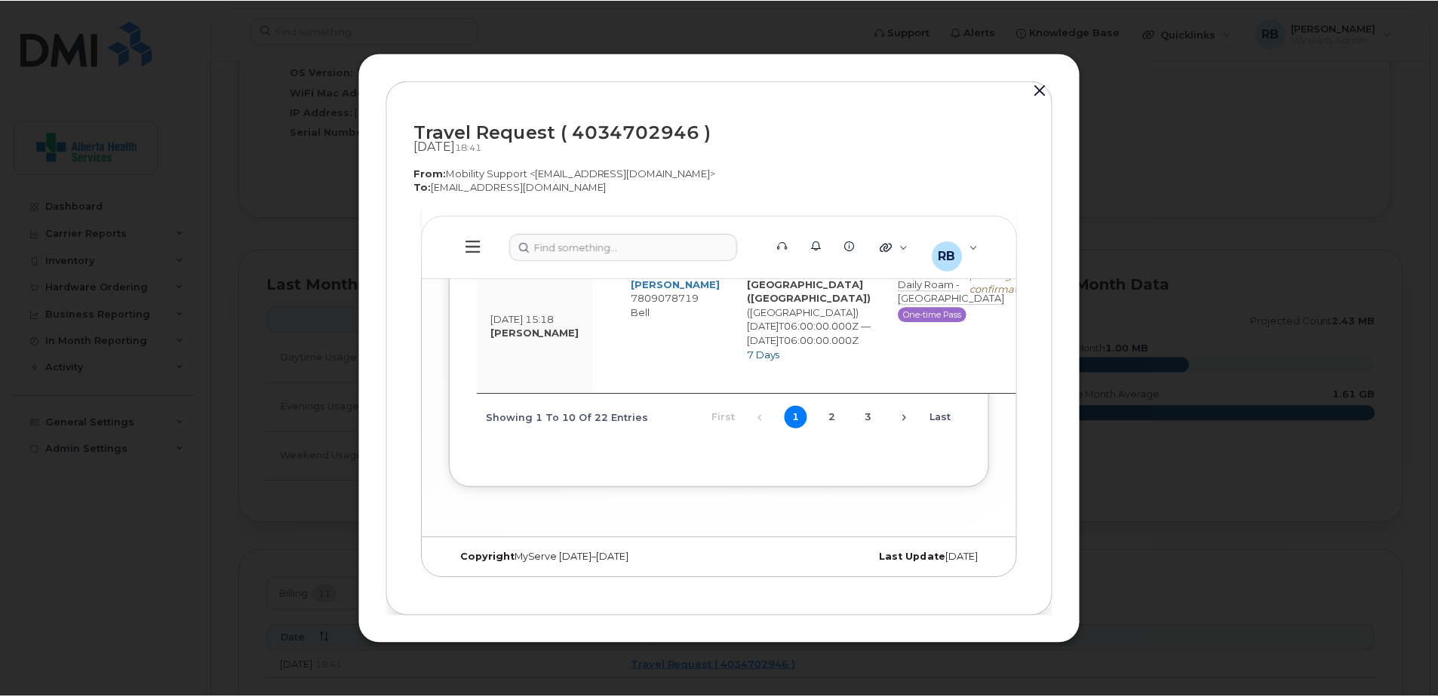
scroll to position [2207, 0]
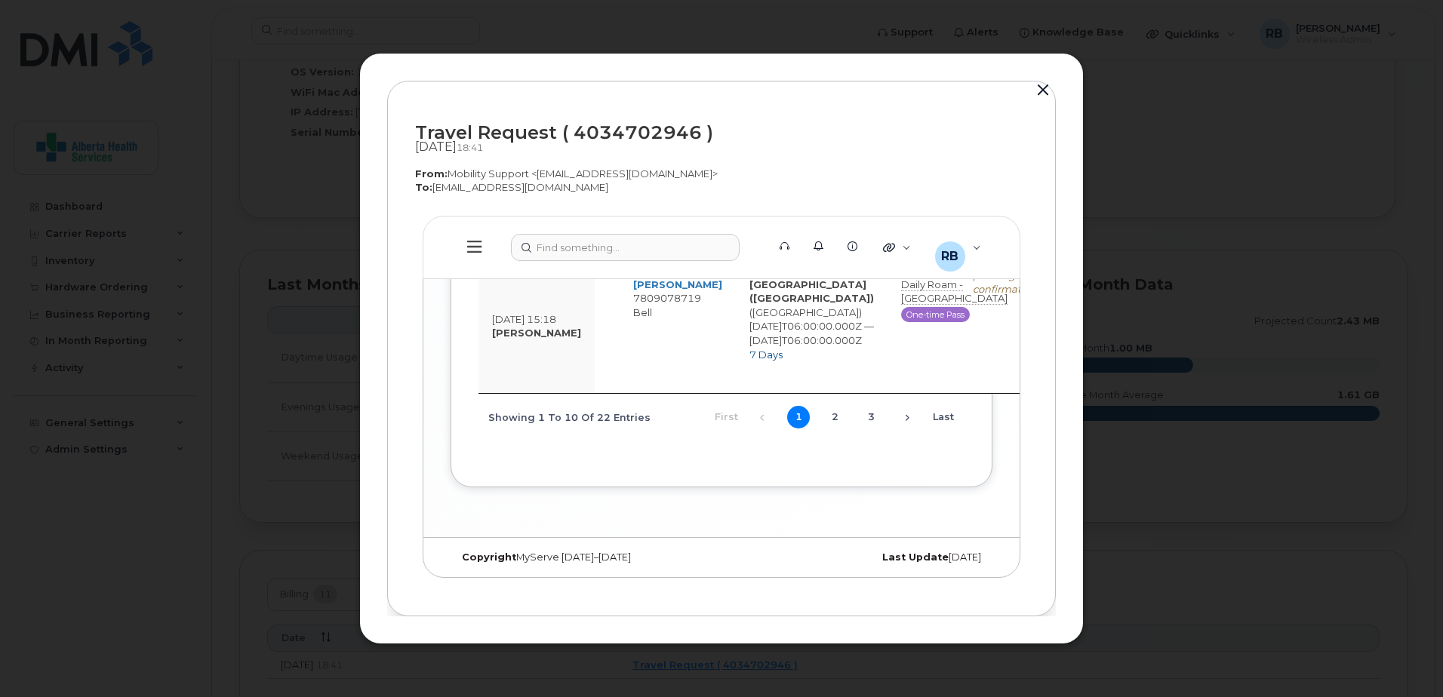
click at [1037, 88] on button "button" at bounding box center [1043, 90] width 23 height 21
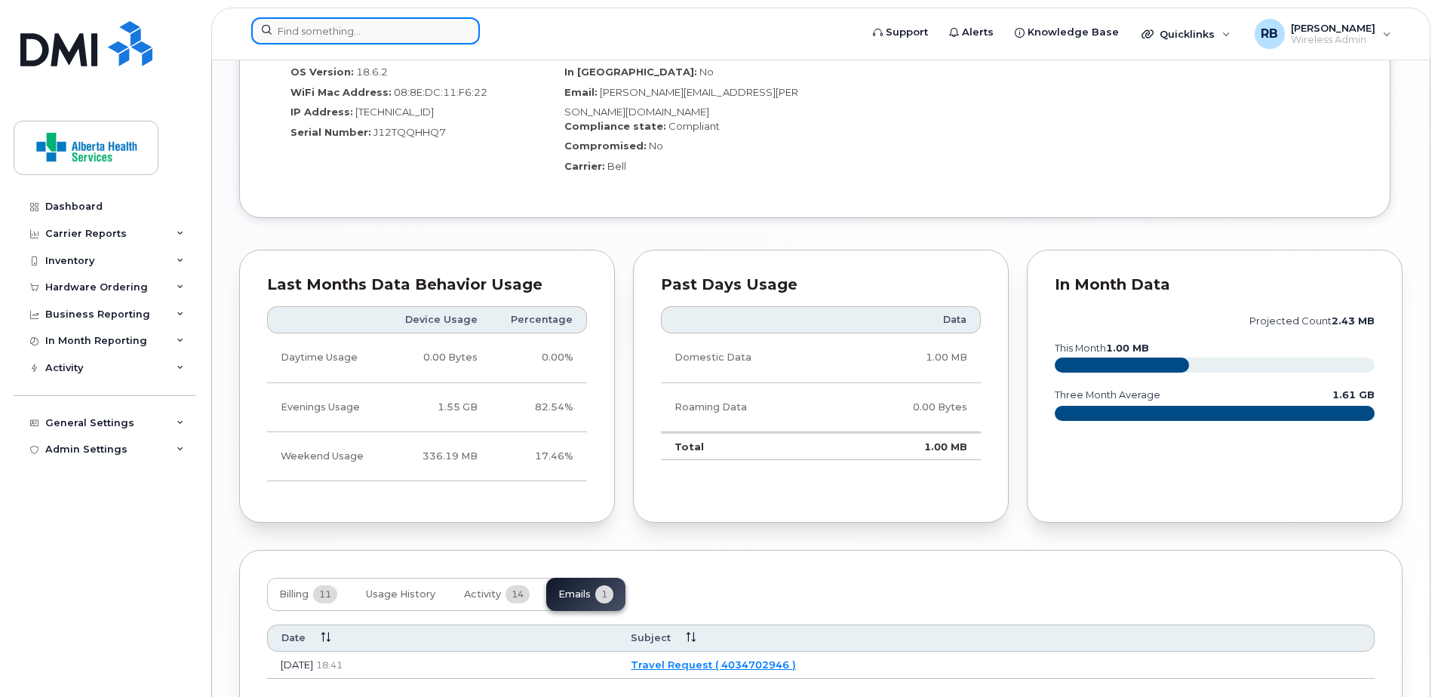
click at [328, 35] on input at bounding box center [365, 30] width 229 height 27
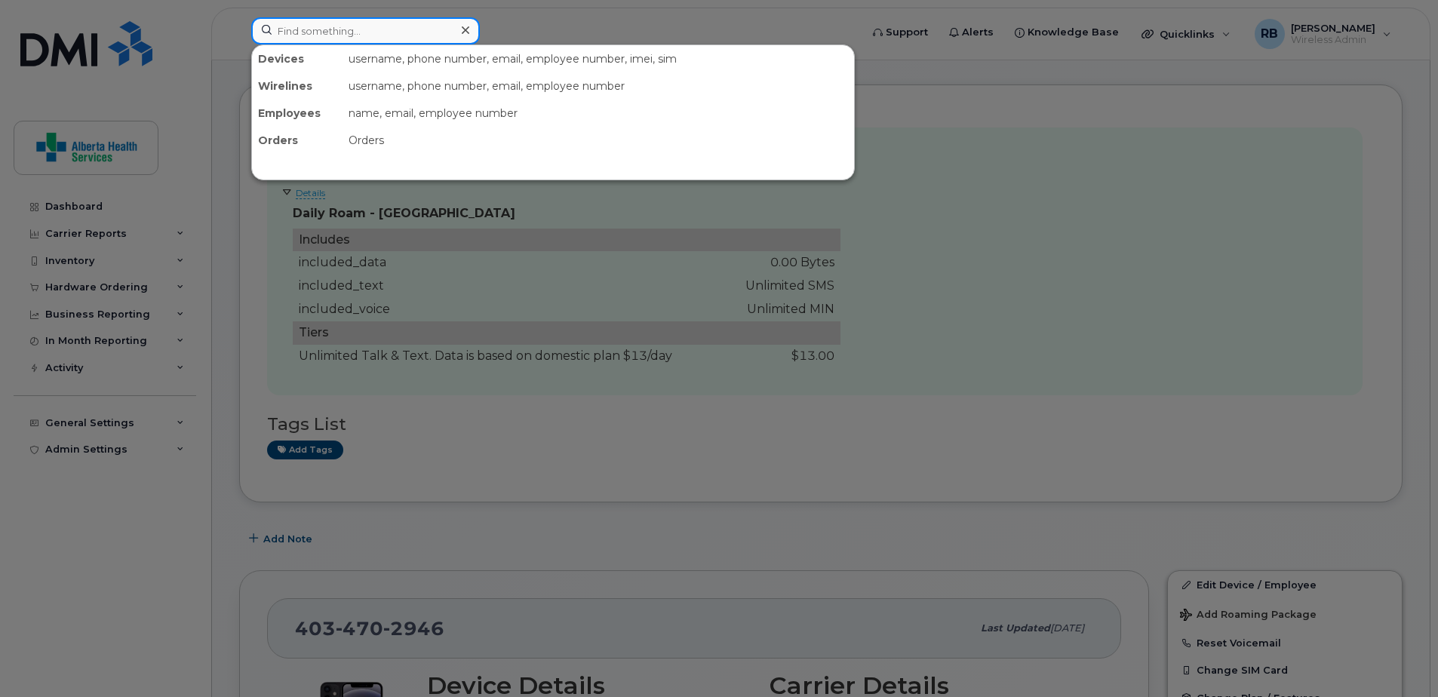
scroll to position [0, 0]
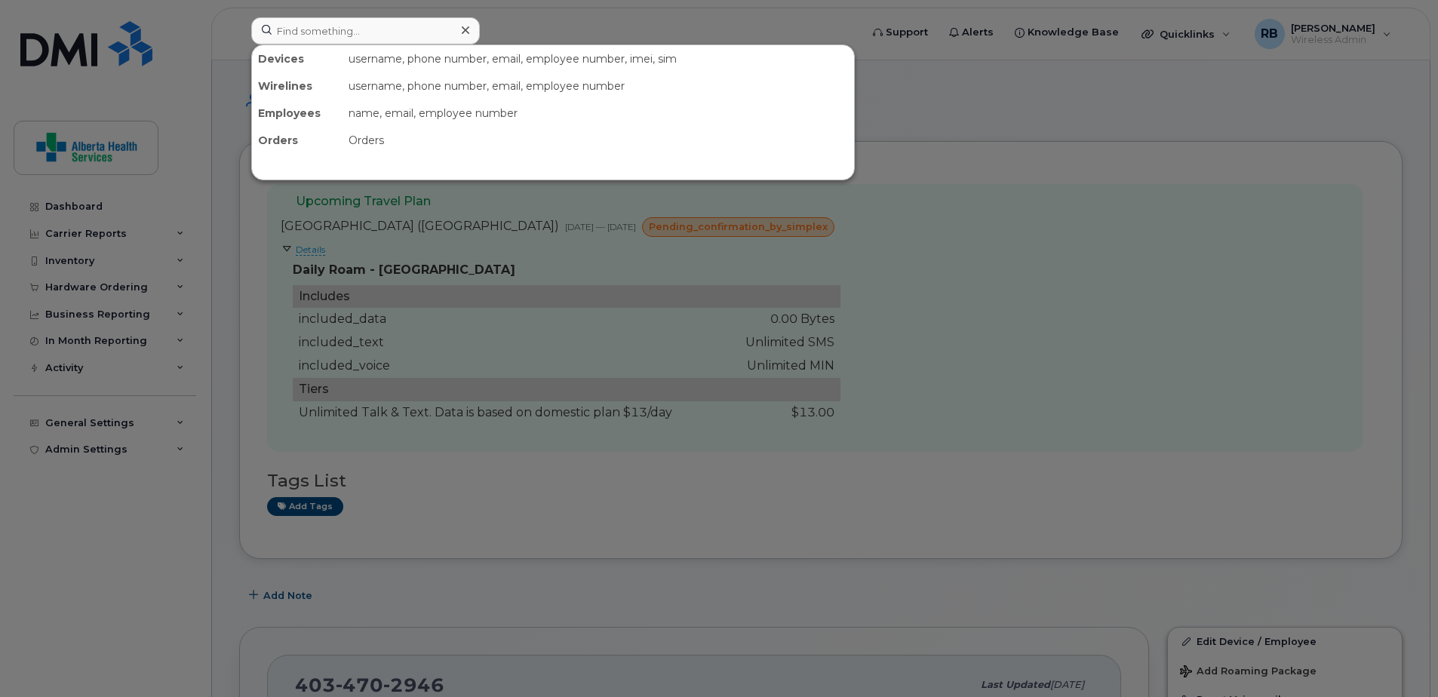
click at [1109, 232] on div at bounding box center [719, 348] width 1438 height 697
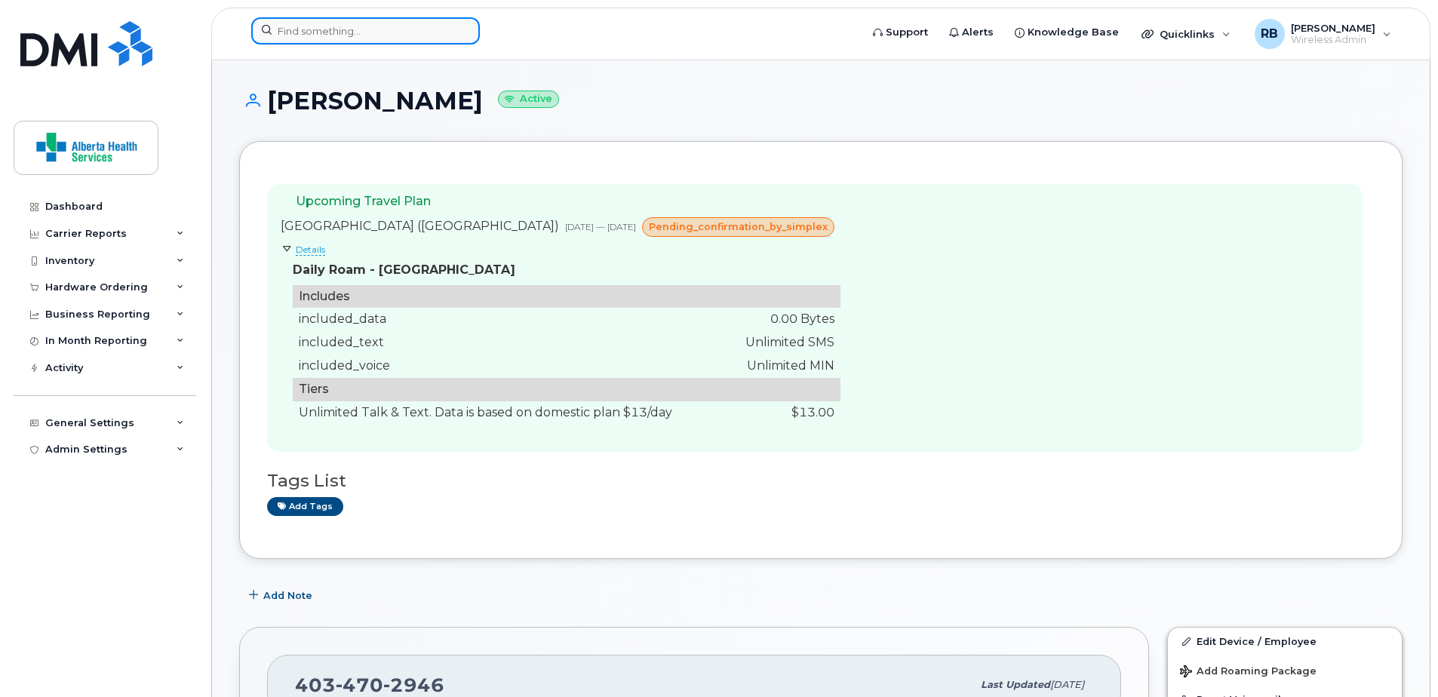
click at [390, 18] on input at bounding box center [365, 30] width 229 height 27
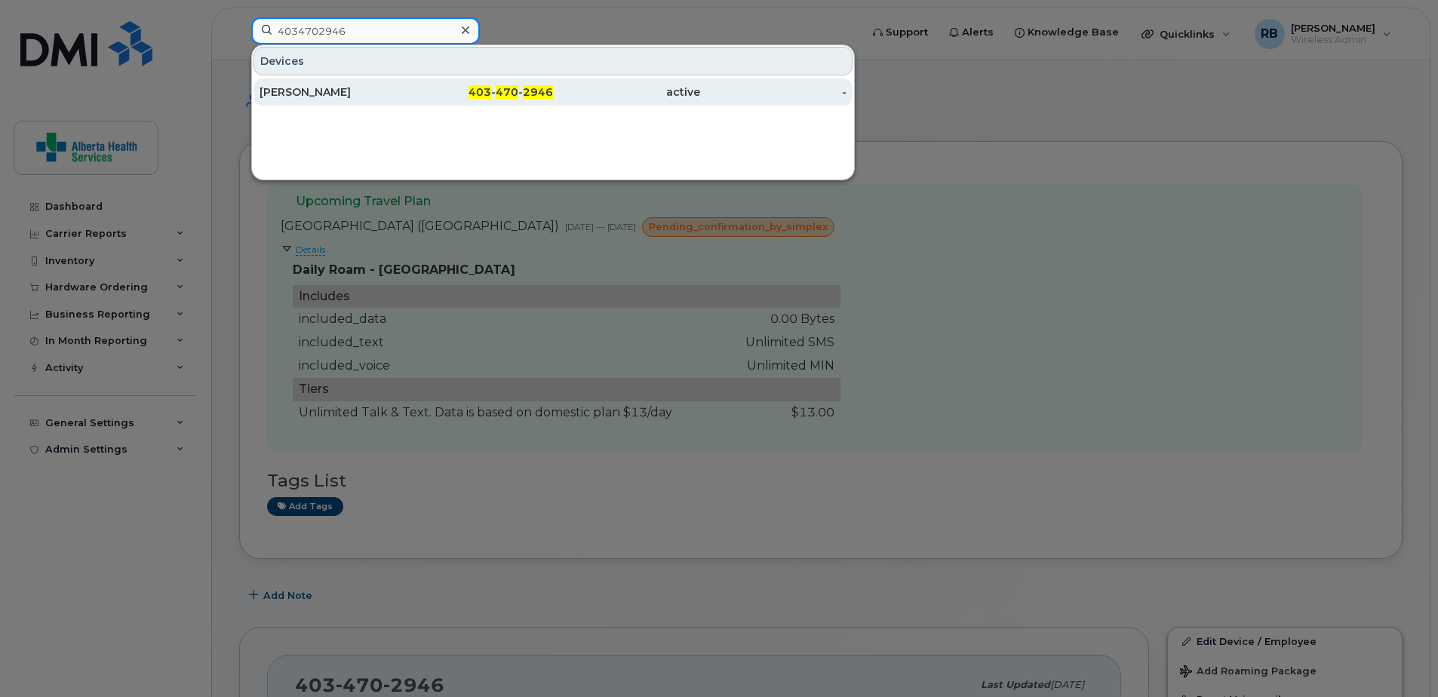
type input "4034702946"
click at [617, 92] on div "active" at bounding box center [626, 92] width 147 height 15
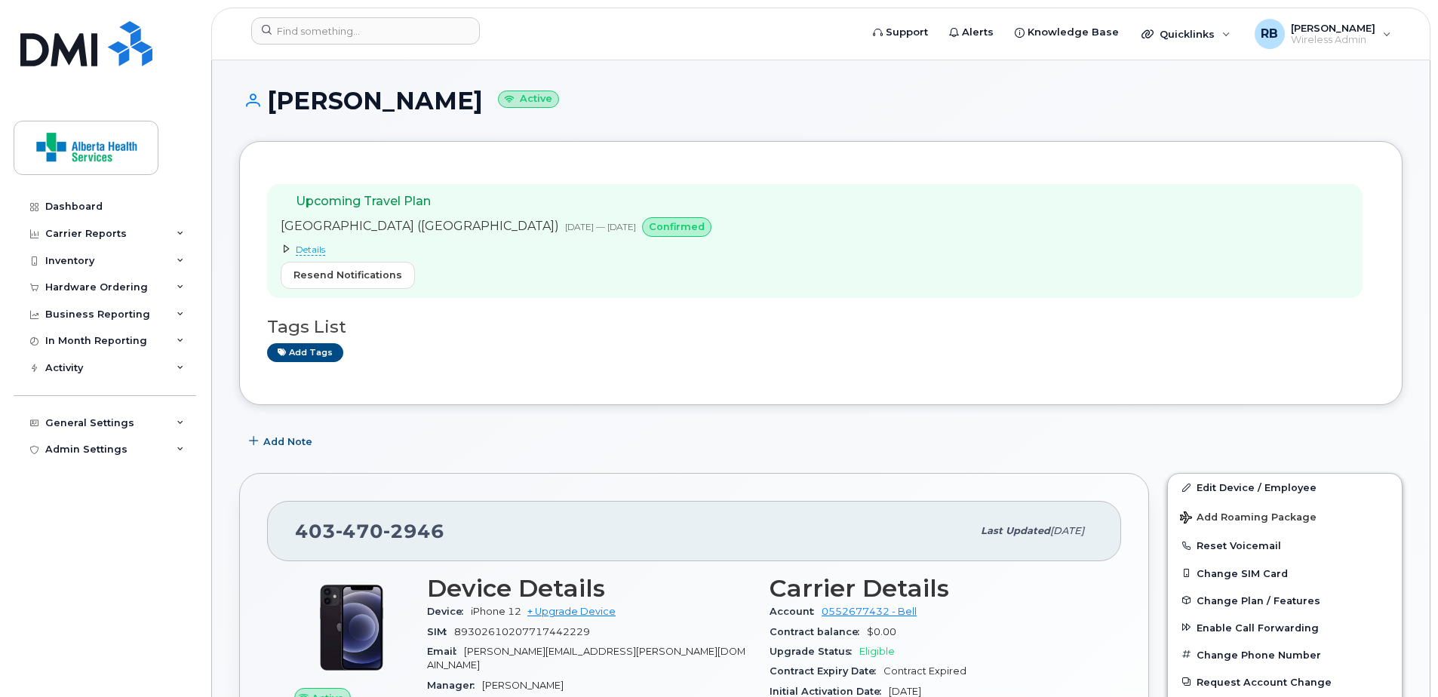
click at [316, 249] on span "Details" at bounding box center [310, 250] width 29 height 12
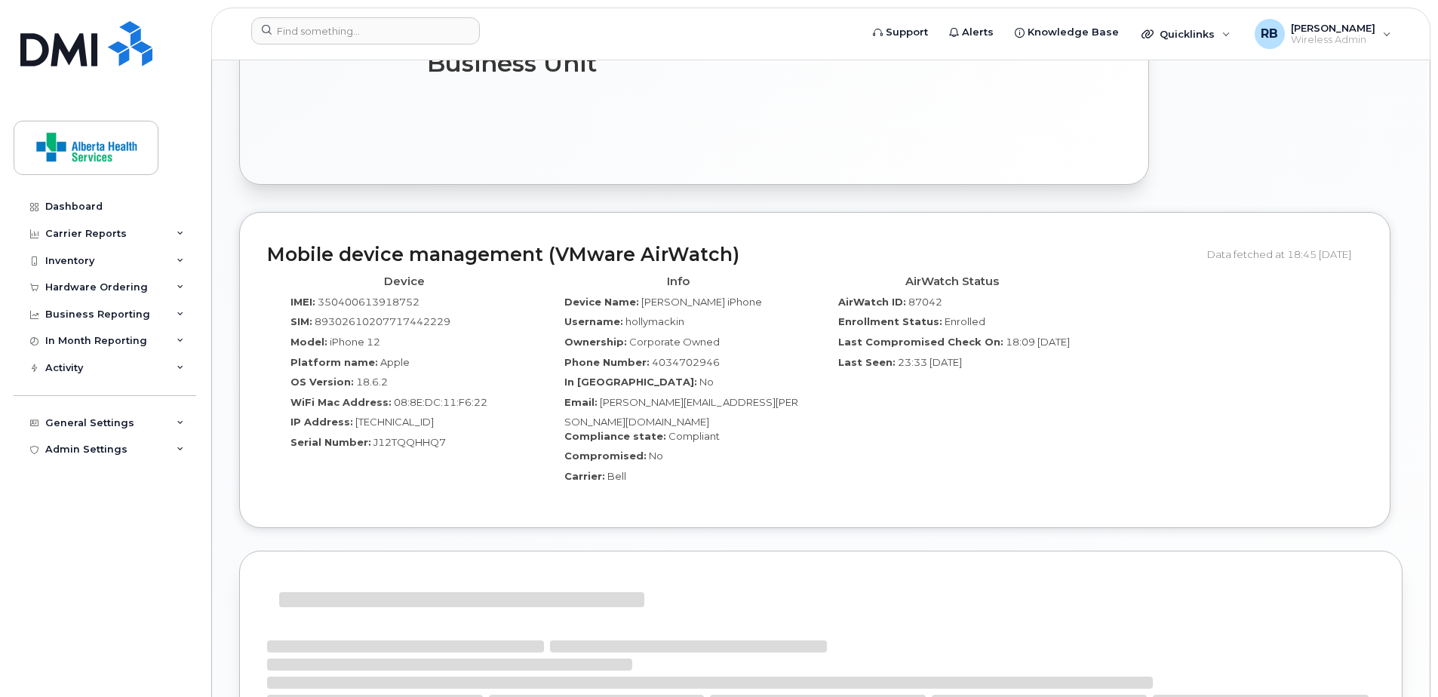
scroll to position [1585, 0]
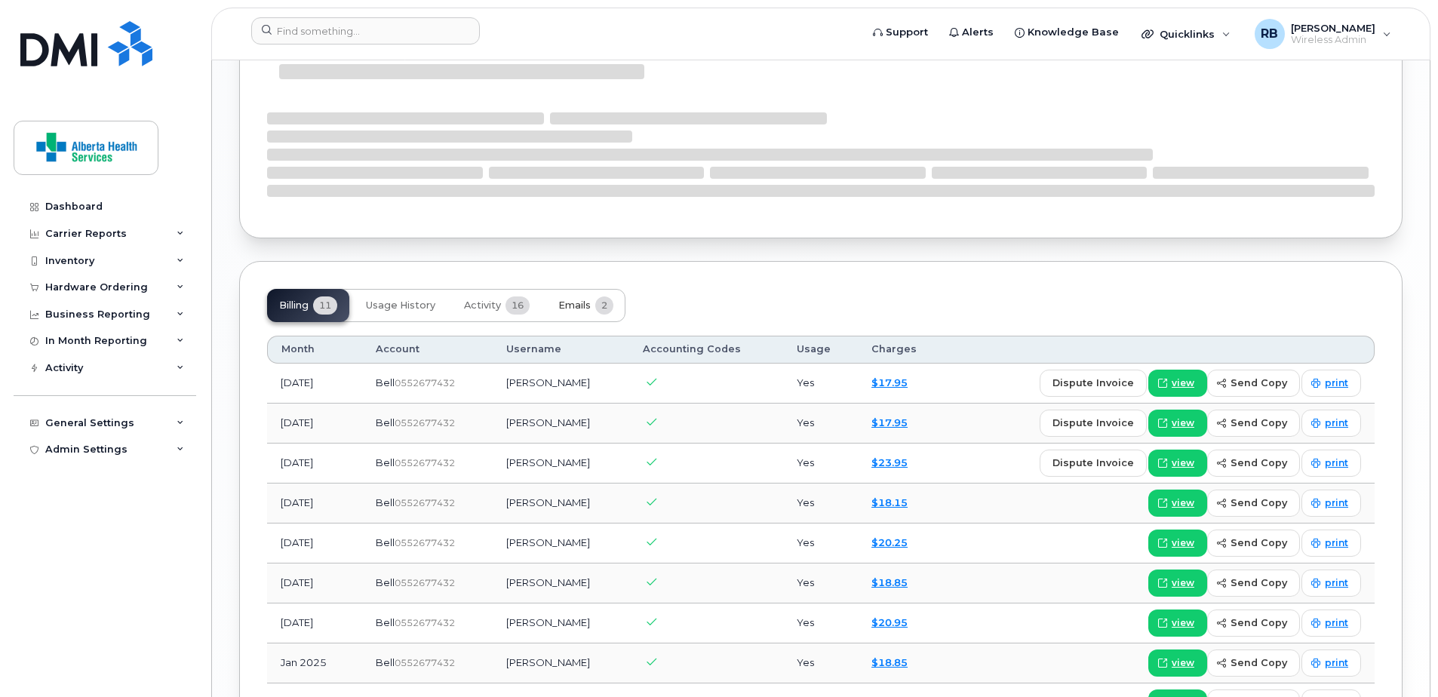
click at [574, 300] on span "Emails" at bounding box center [574, 306] width 32 height 12
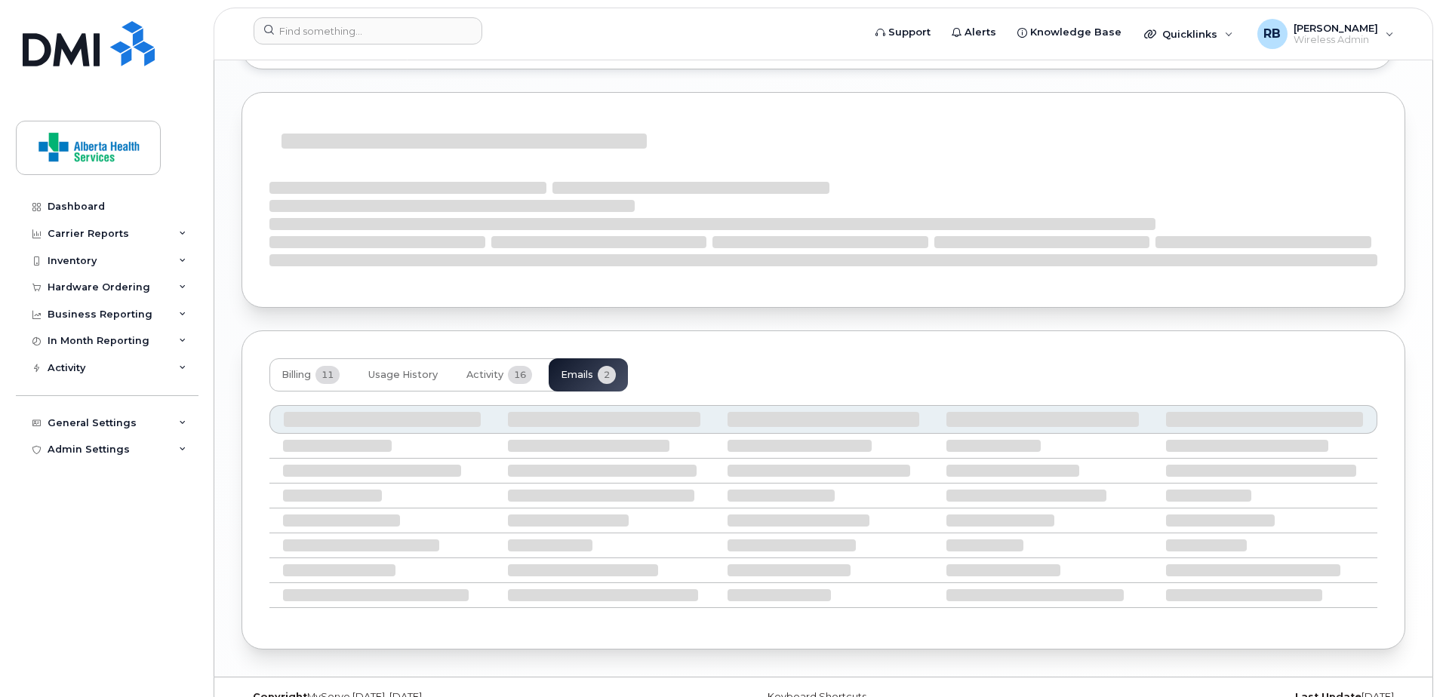
scroll to position [1394, 0]
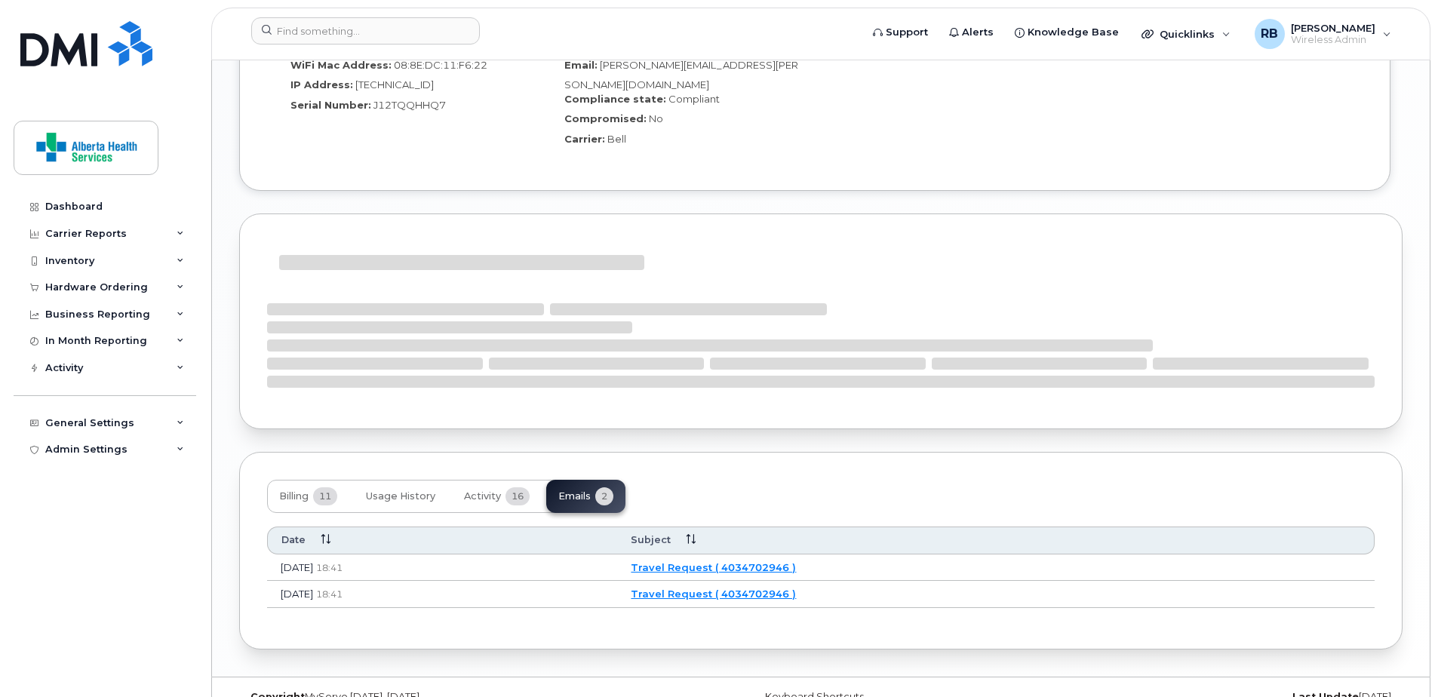
click at [766, 561] on link "Travel Request ( 4034702946 )" at bounding box center [713, 567] width 165 height 12
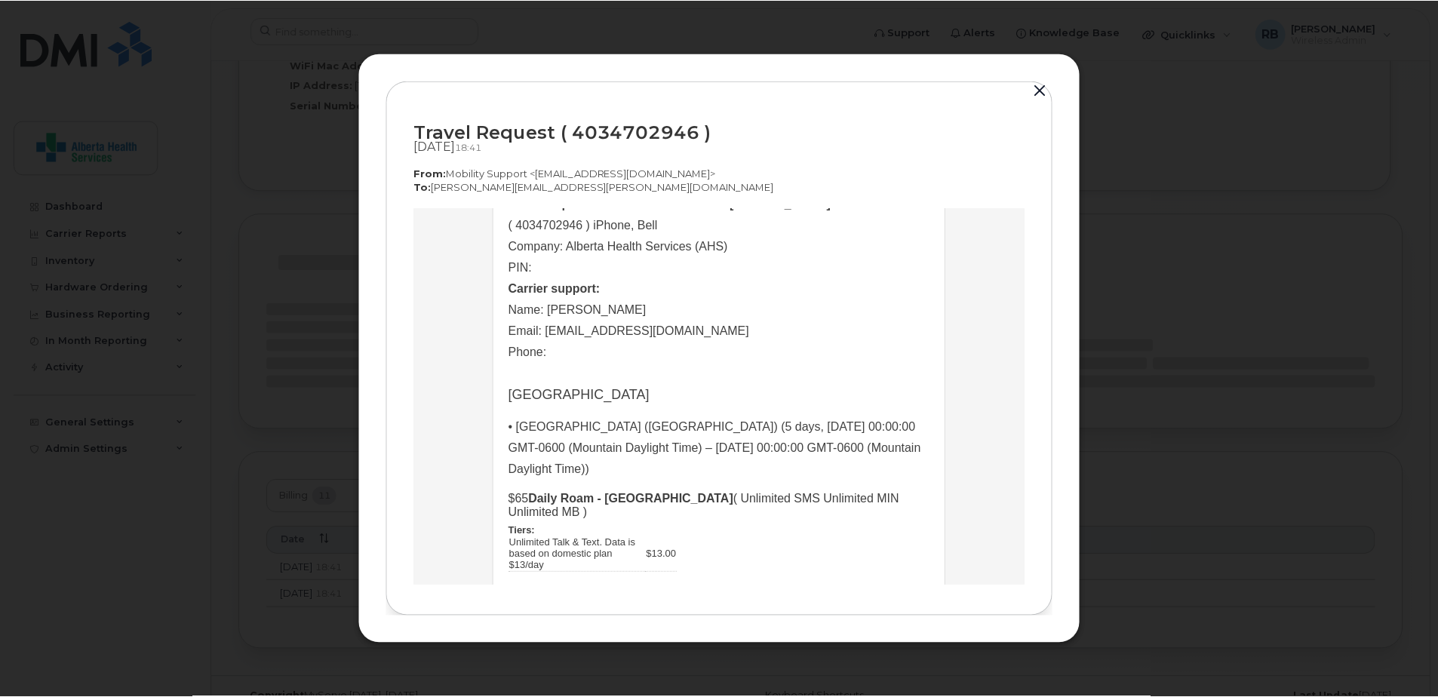
scroll to position [192, 0]
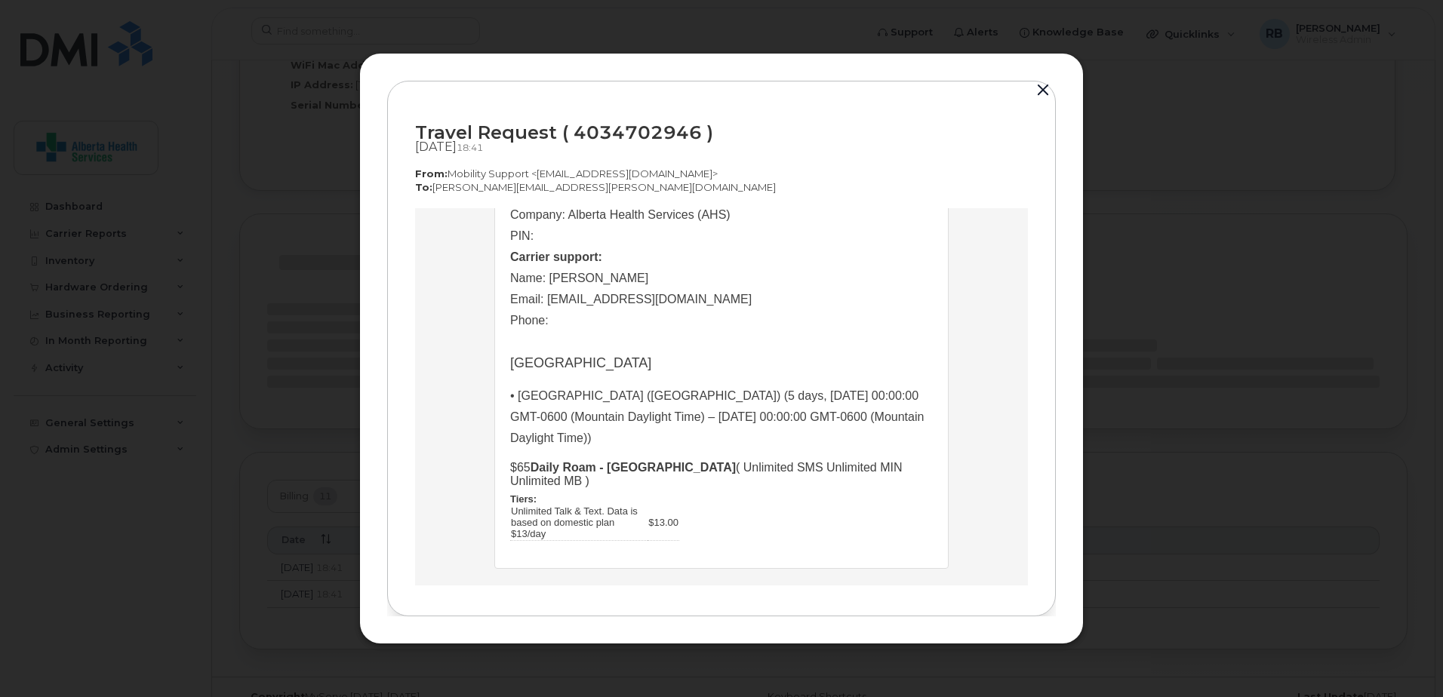
click at [1041, 91] on button "button" at bounding box center [1043, 90] width 23 height 21
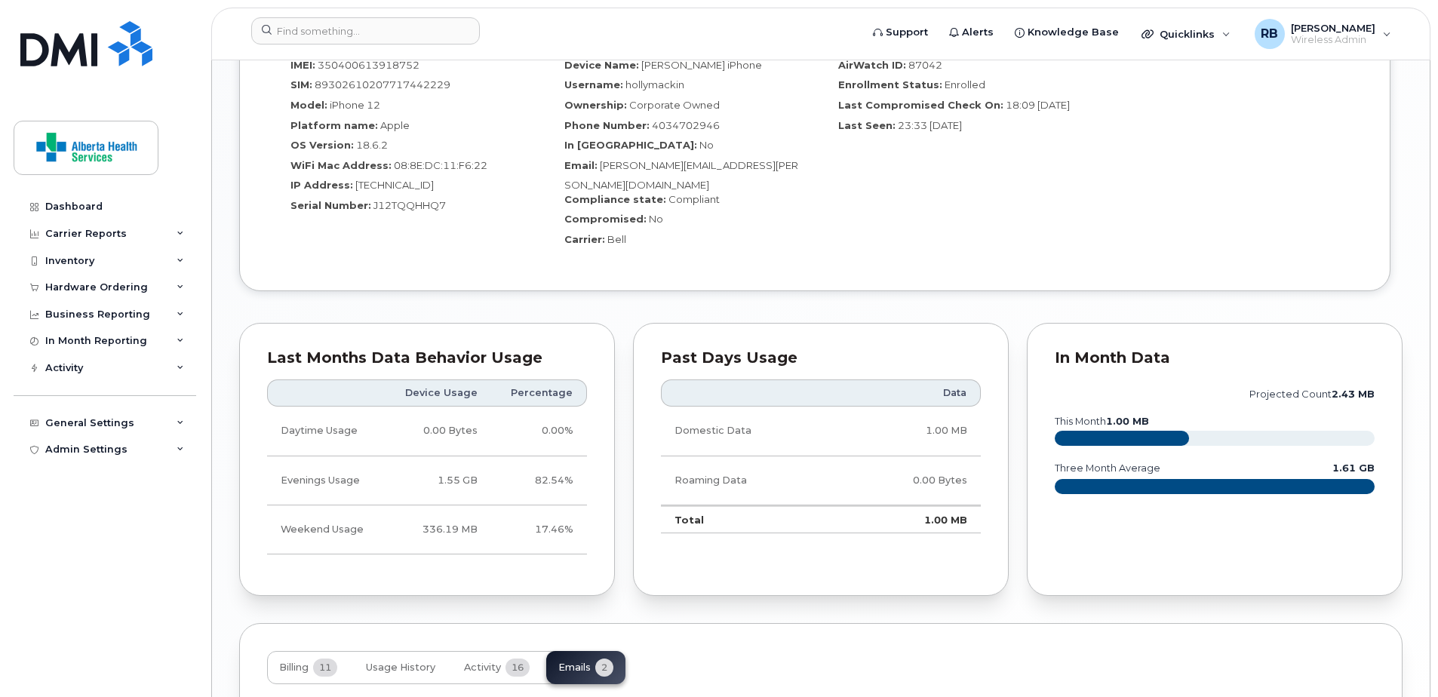
scroll to position [1465, 0]
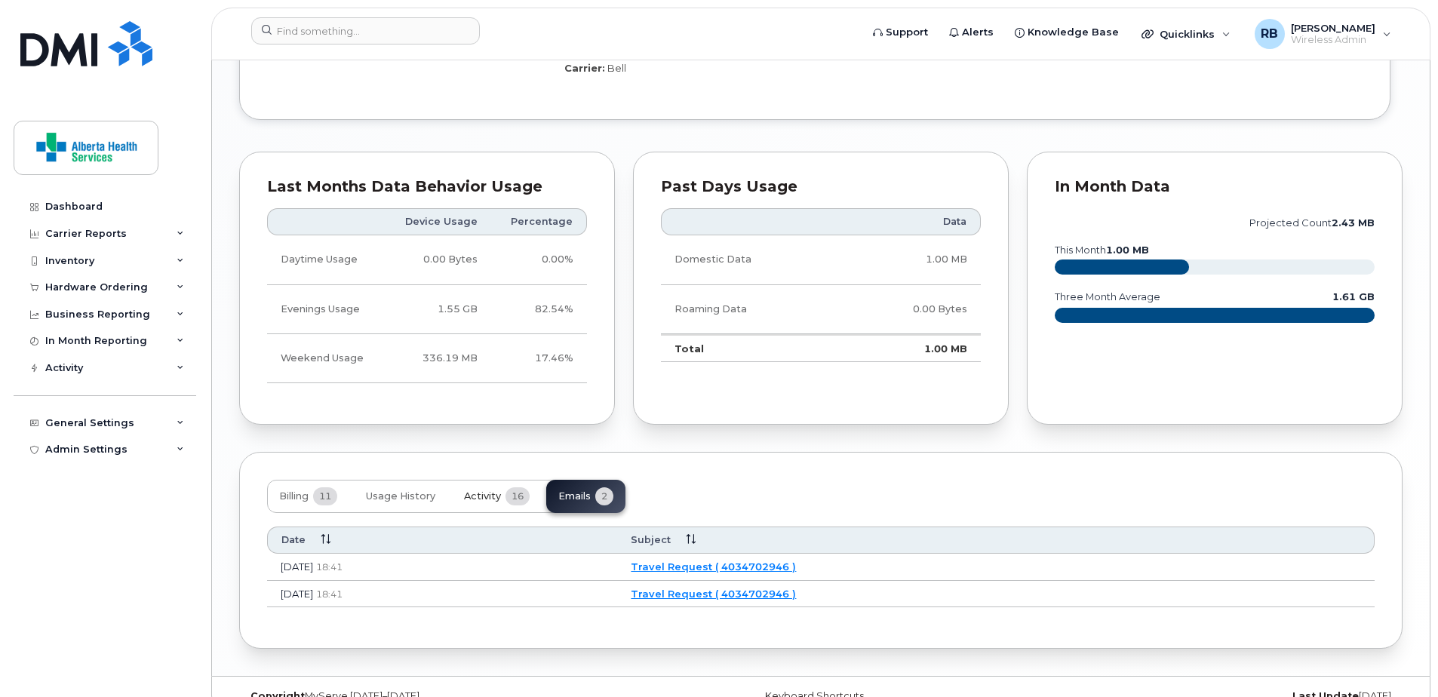
click at [509, 480] on button "Activity 16" at bounding box center [497, 496] width 90 height 33
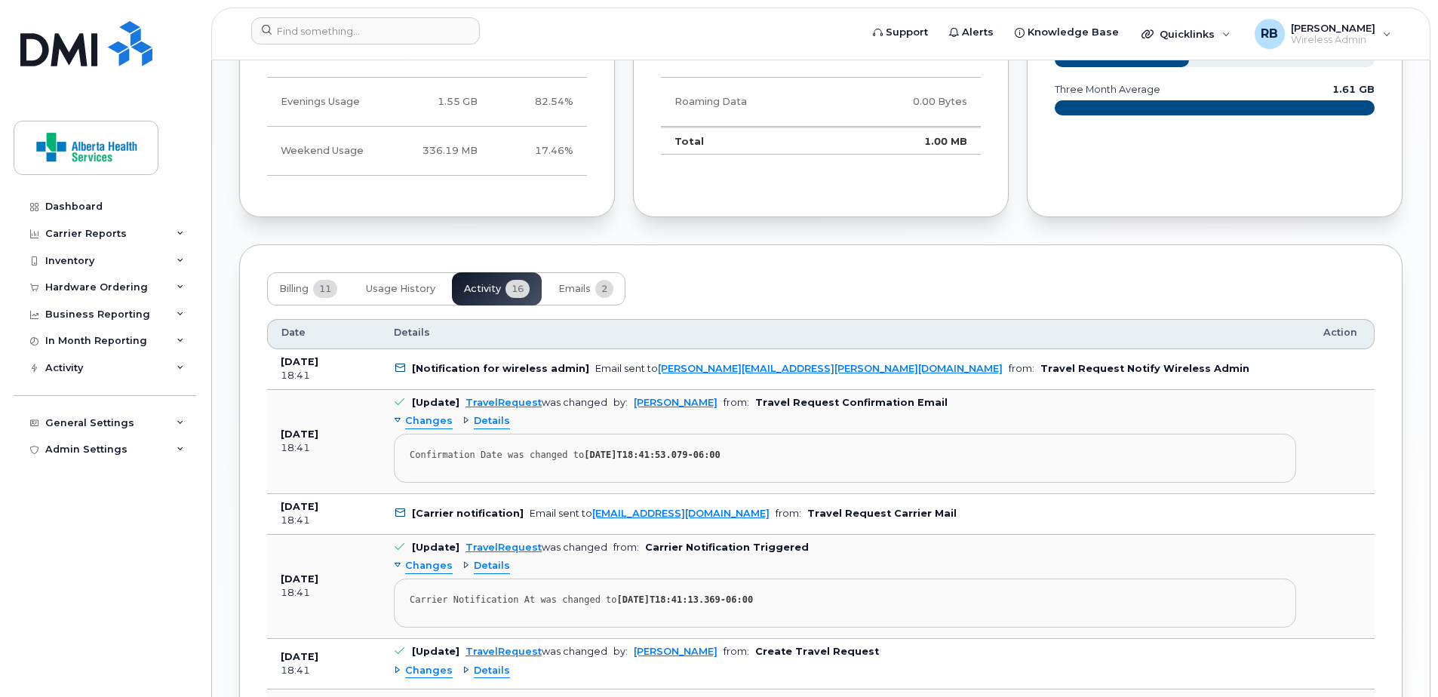
scroll to position [1691, 0]
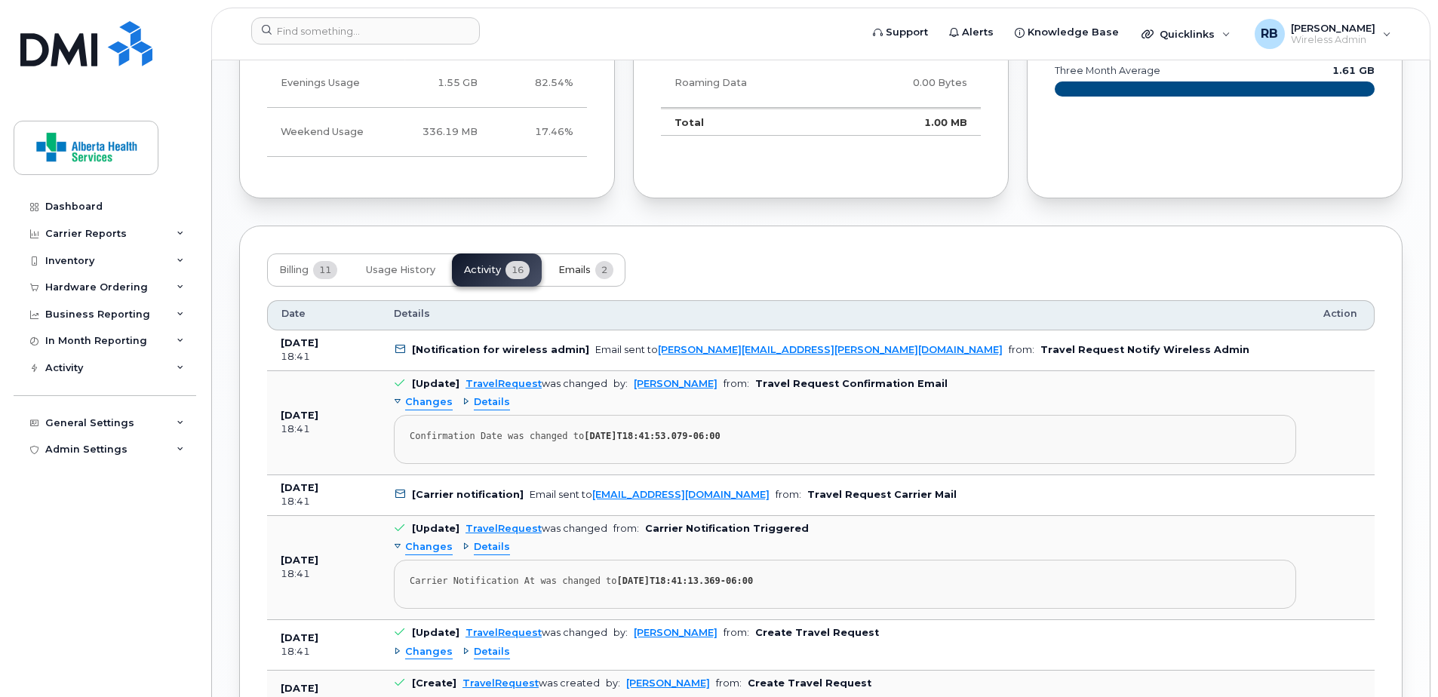
click at [583, 264] on span "Emails" at bounding box center [574, 270] width 32 height 12
